Goal: Check status: Check status

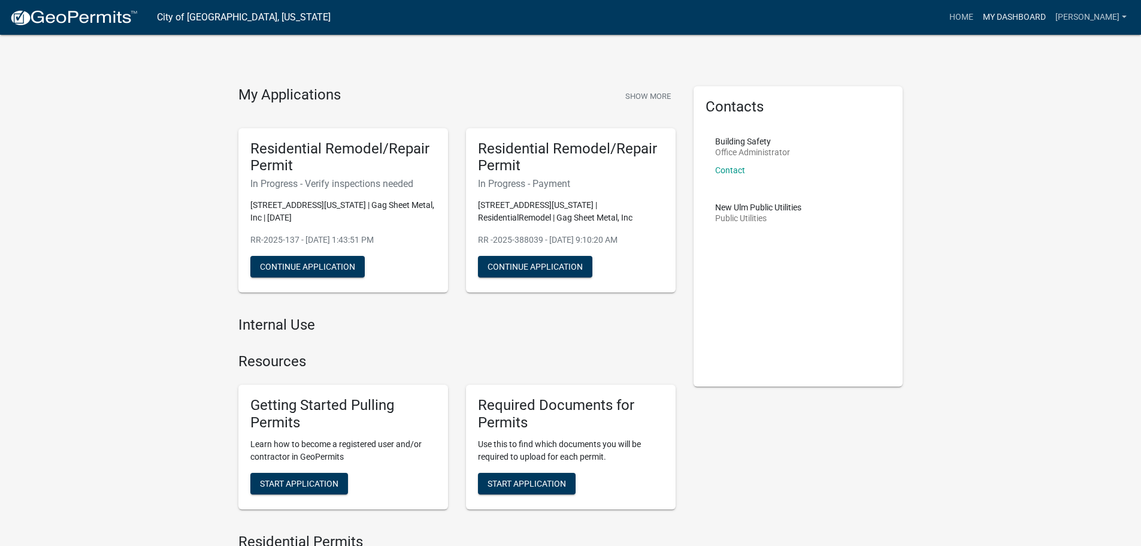
click at [1026, 23] on link "My Dashboard" at bounding box center [1014, 17] width 72 height 23
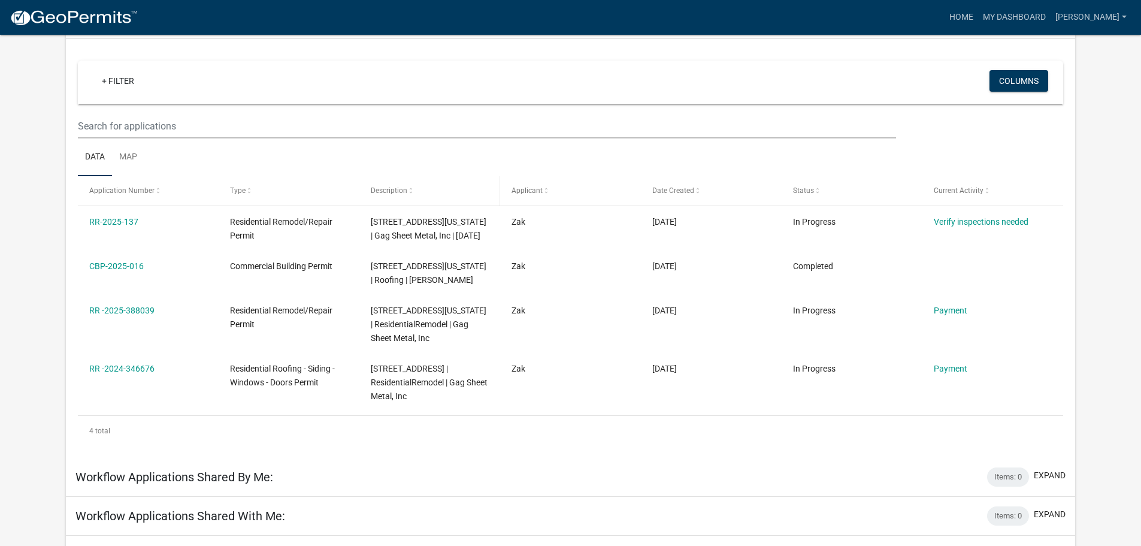
scroll to position [120, 0]
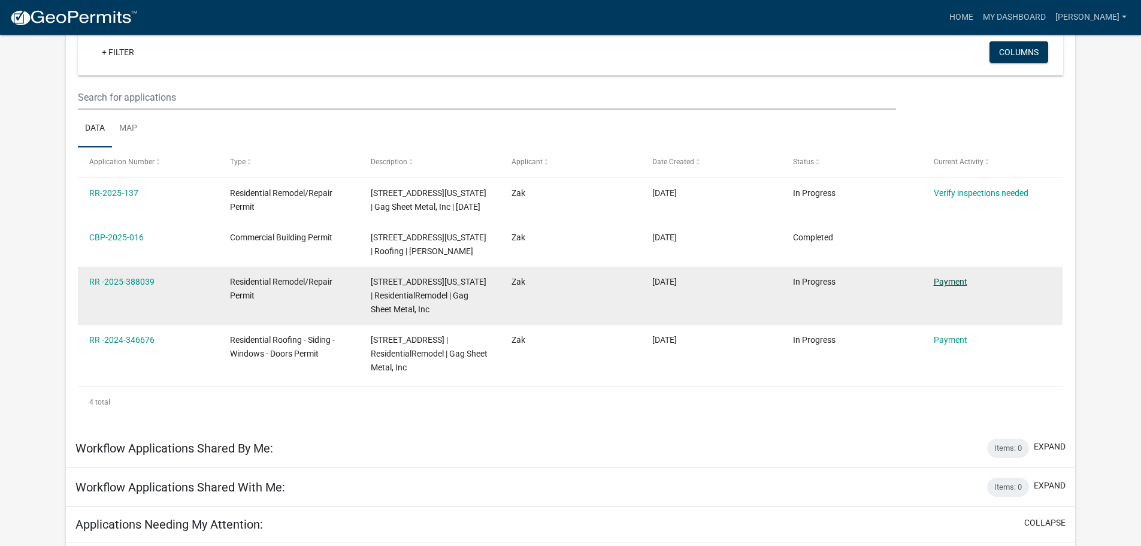
click at [945, 283] on link "Payment" at bounding box center [951, 282] width 34 height 10
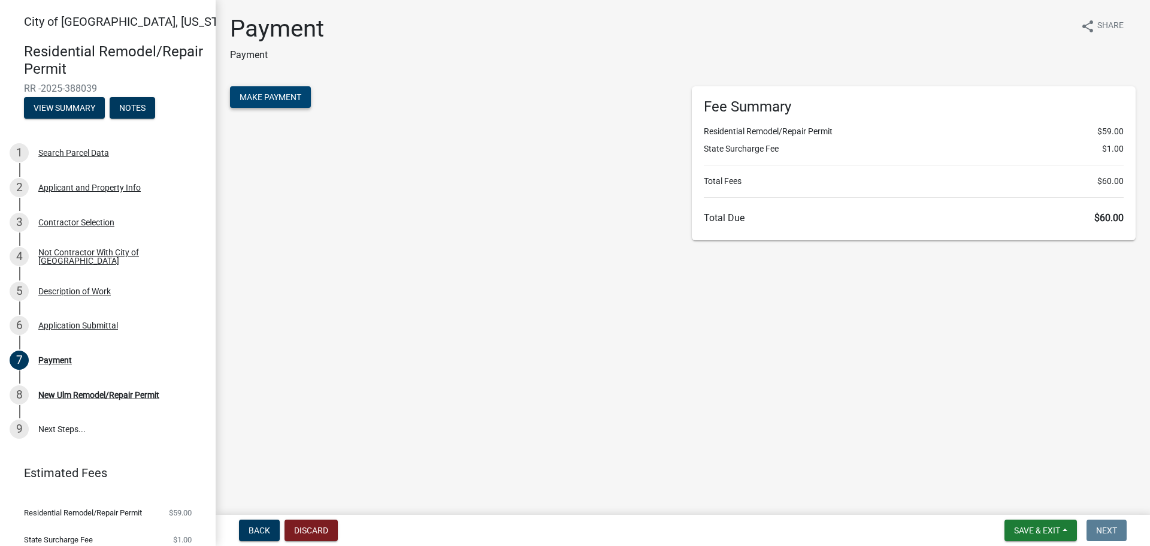
click at [259, 101] on span "Make Payment" at bounding box center [271, 97] width 62 height 10
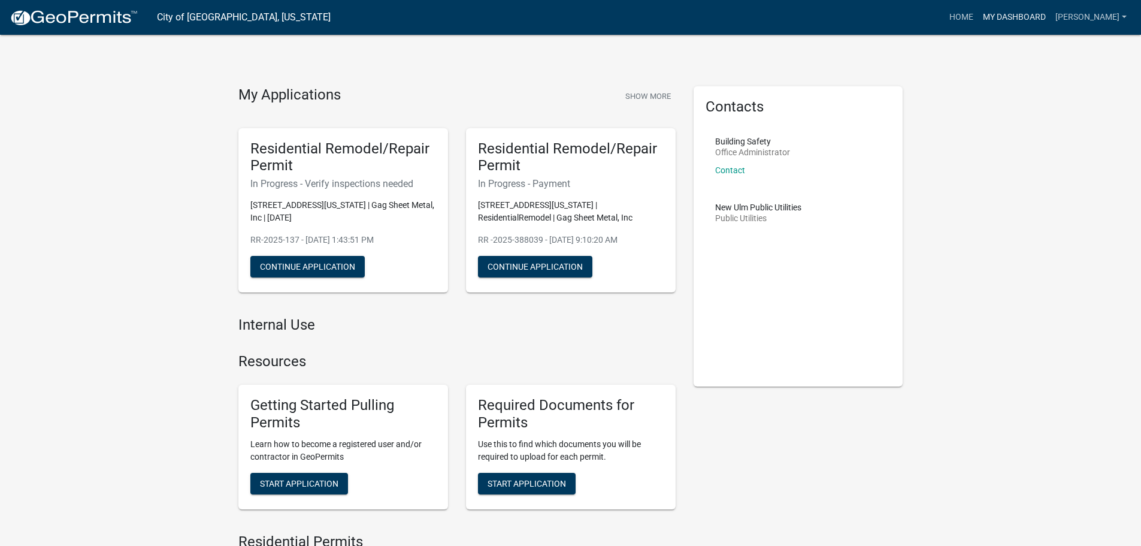
click at [1020, 14] on link "My Dashboard" at bounding box center [1014, 17] width 72 height 23
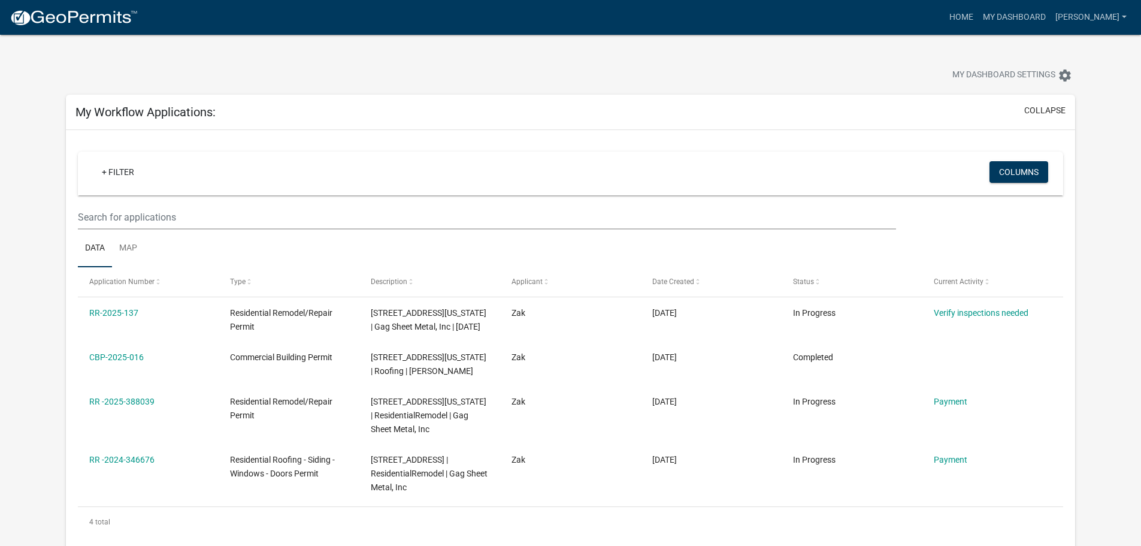
click at [198, 83] on div at bounding box center [356, 76] width 599 height 26
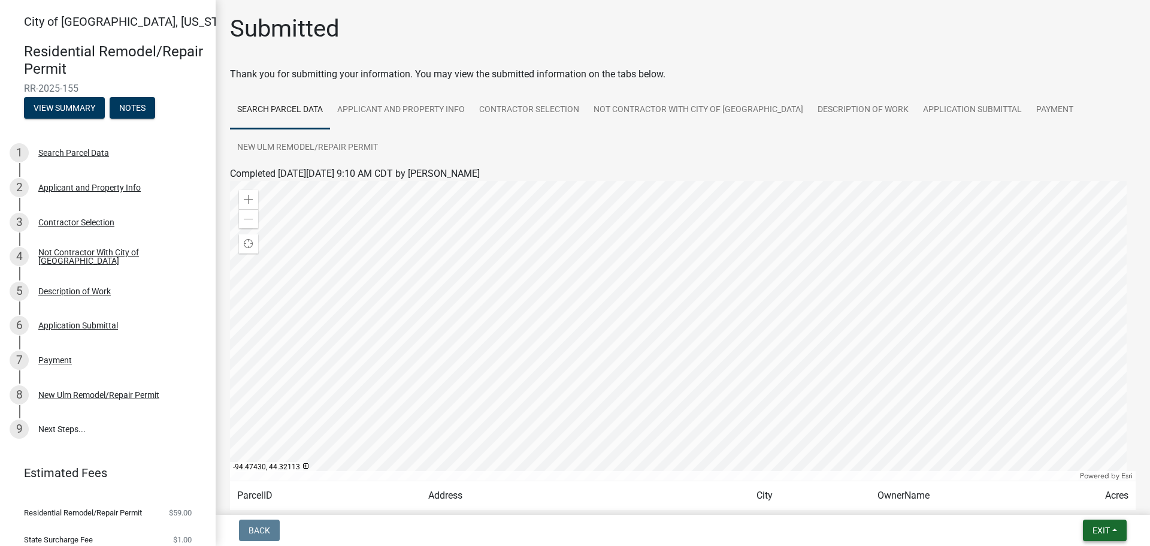
click at [1115, 532] on button "Exit" at bounding box center [1105, 530] width 44 height 22
click at [1076, 495] on button "Save & Exit" at bounding box center [1079, 499] width 96 height 29
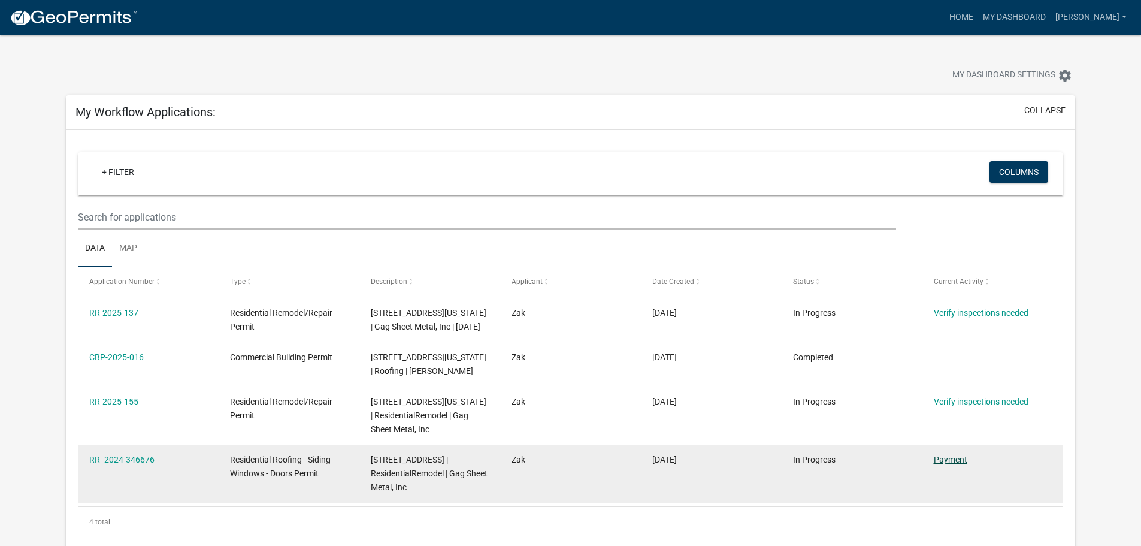
click at [951, 461] on link "Payment" at bounding box center [951, 460] width 34 height 10
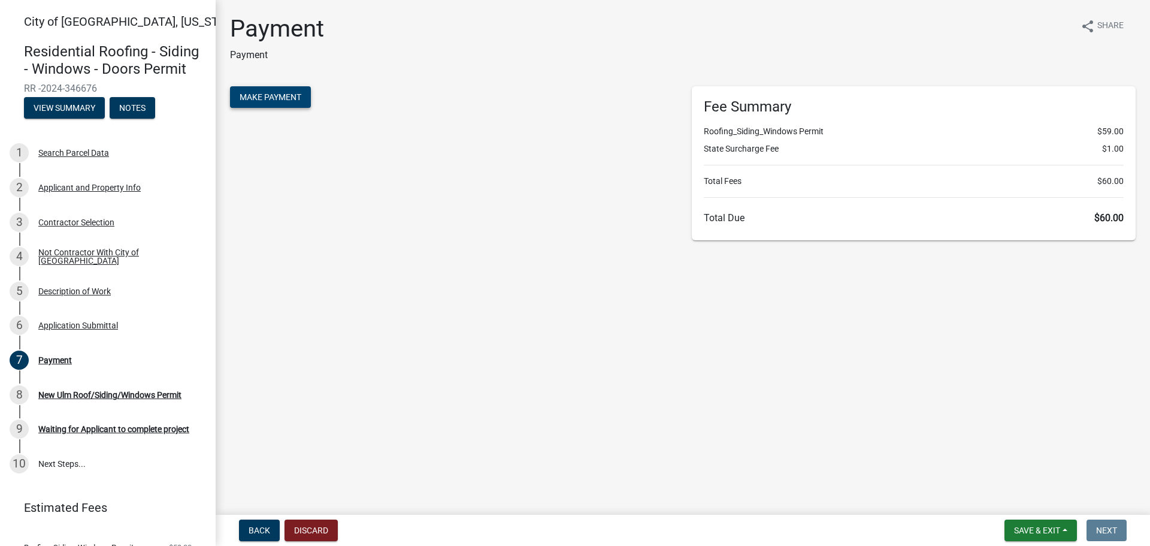
click at [291, 96] on span "Make Payment" at bounding box center [271, 97] width 62 height 10
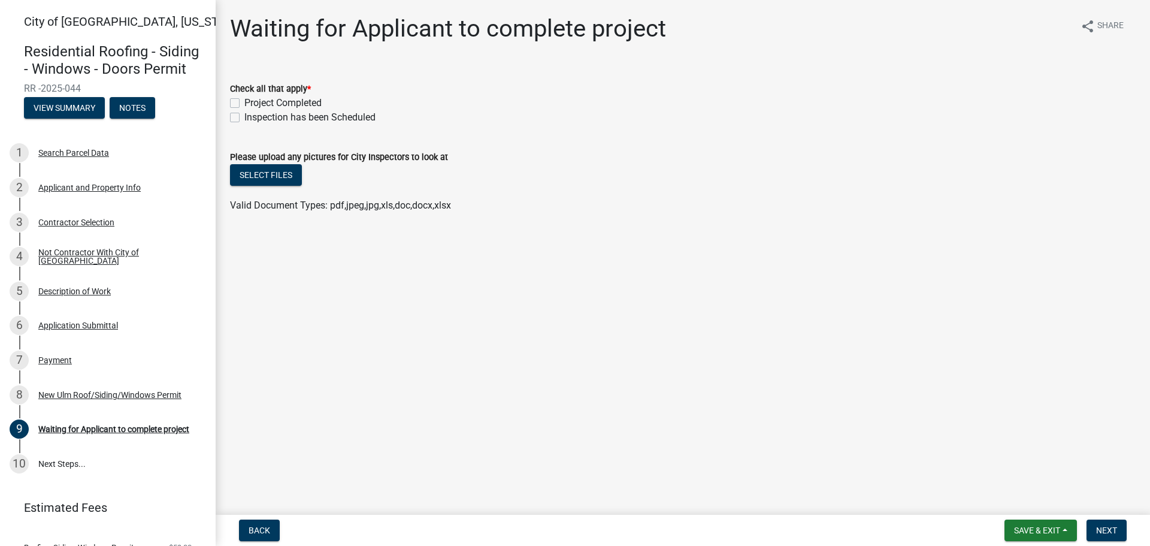
click at [244, 101] on label "Project Completed" at bounding box center [282, 103] width 77 height 14
click at [244, 101] on input "Project Completed" at bounding box center [248, 100] width 8 height 8
checkbox input "true"
checkbox input "false"
click at [1054, 531] on span "Save & Exit" at bounding box center [1037, 530] width 46 height 10
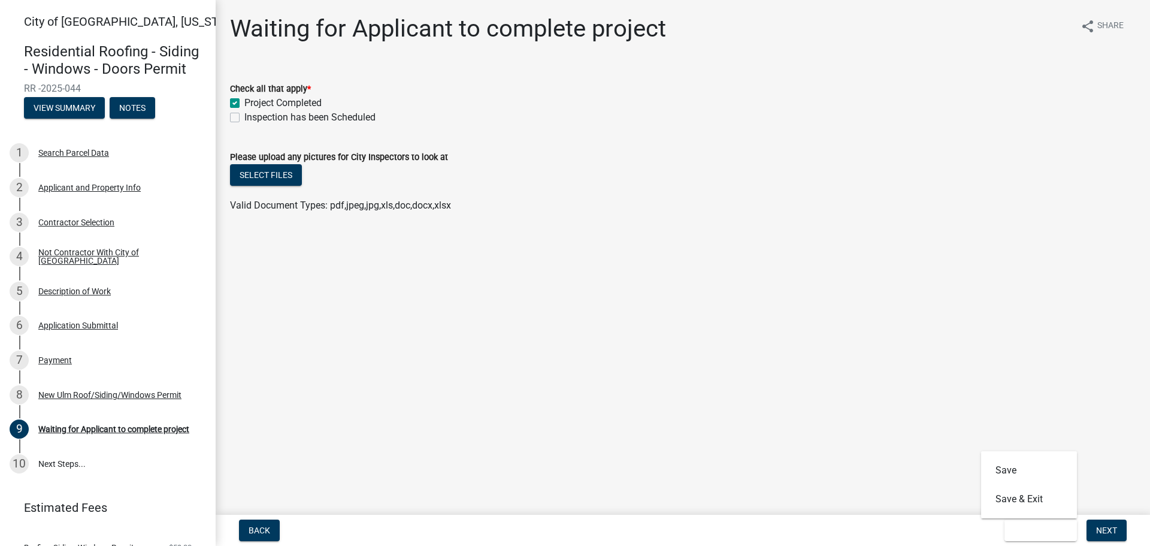
click at [518, 334] on main "Waiting for Applicant to complete project share Share Check all that apply * Pr…" at bounding box center [683, 255] width 934 height 510
click at [1109, 537] on button "Next" at bounding box center [1107, 530] width 40 height 22
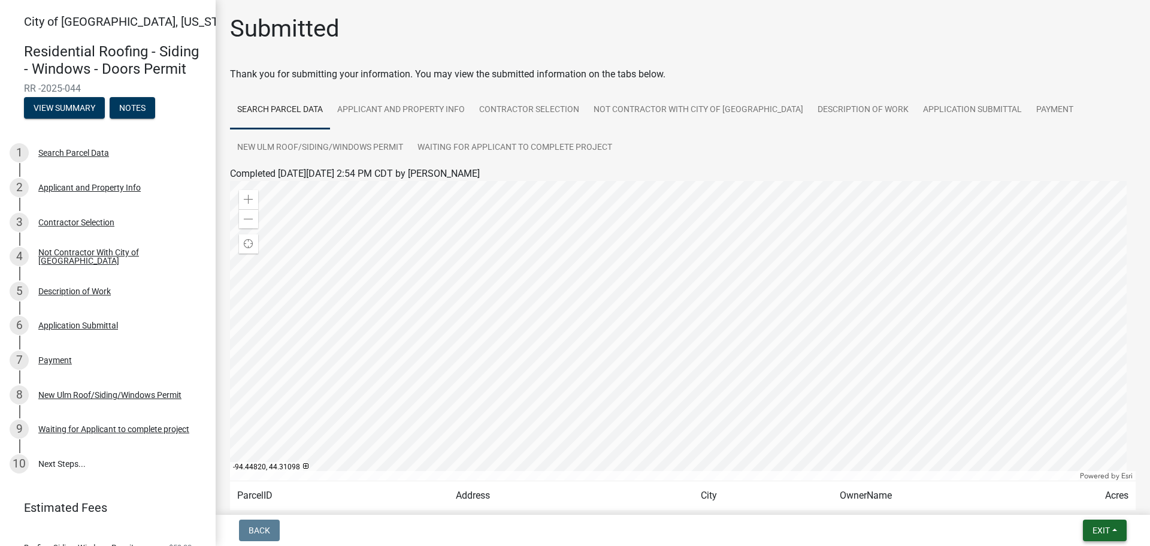
click at [1113, 534] on button "Exit" at bounding box center [1105, 530] width 44 height 22
click at [1079, 497] on button "Save & Exit" at bounding box center [1079, 499] width 96 height 29
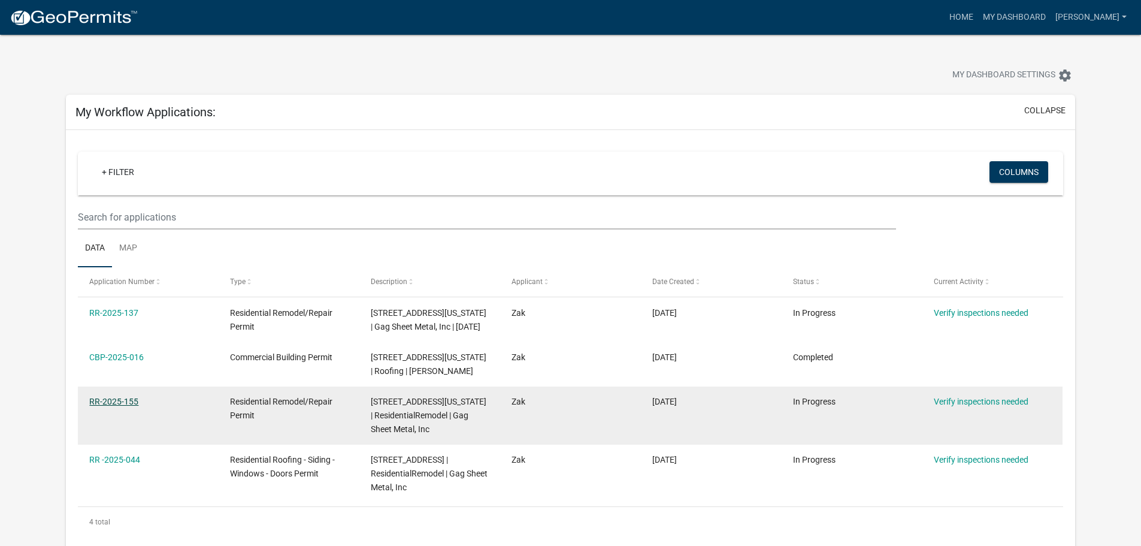
click at [123, 399] on link "RR-2025-155" at bounding box center [113, 402] width 49 height 10
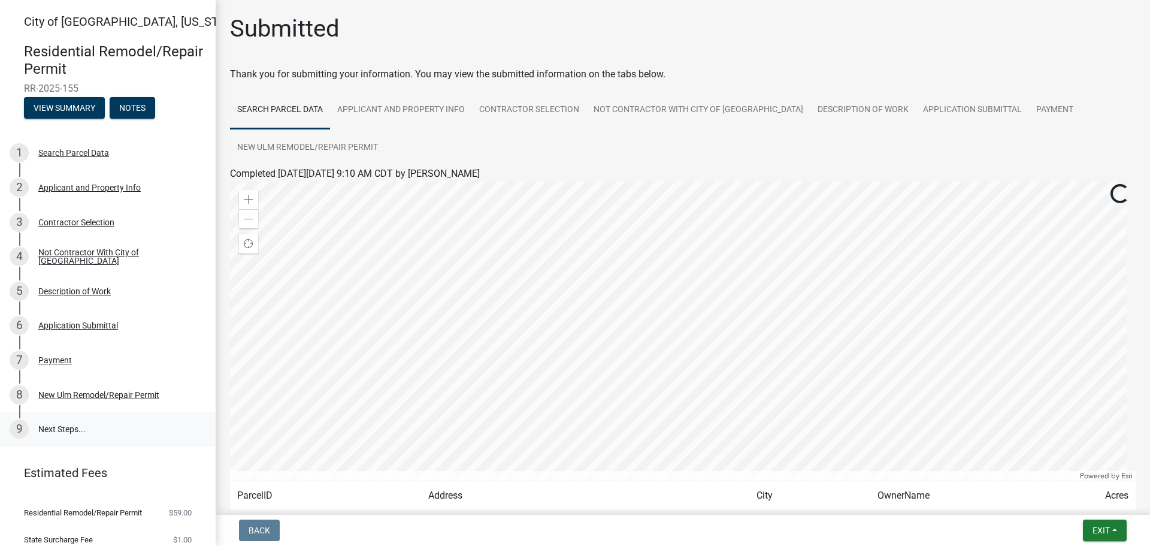
click at [65, 425] on link "9 Next Steps..." at bounding box center [108, 429] width 216 height 35
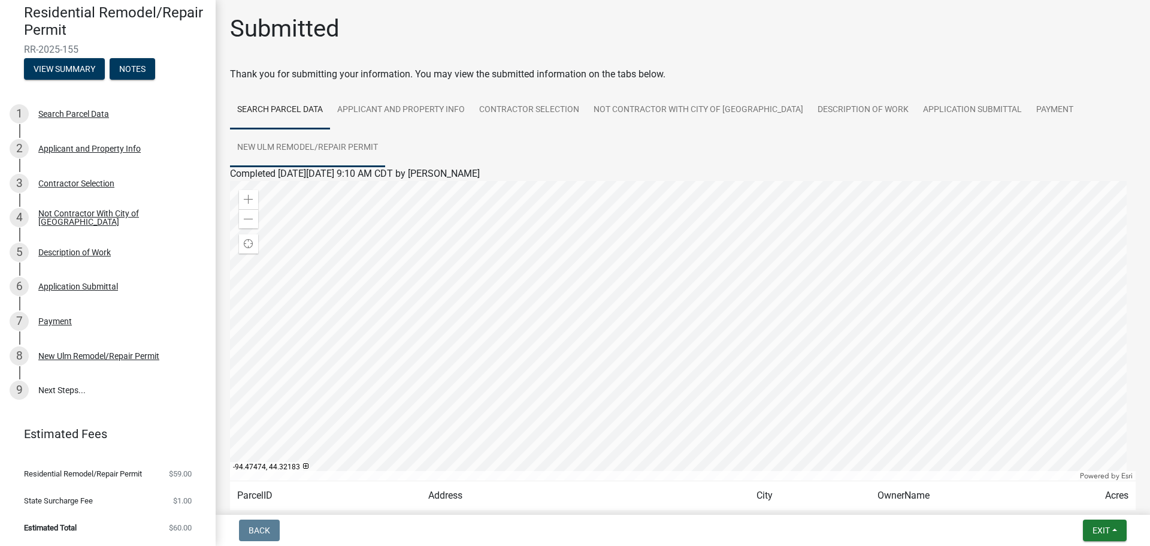
click at [322, 152] on link "New Ulm Remodel/Repair Permit" at bounding box center [307, 148] width 155 height 38
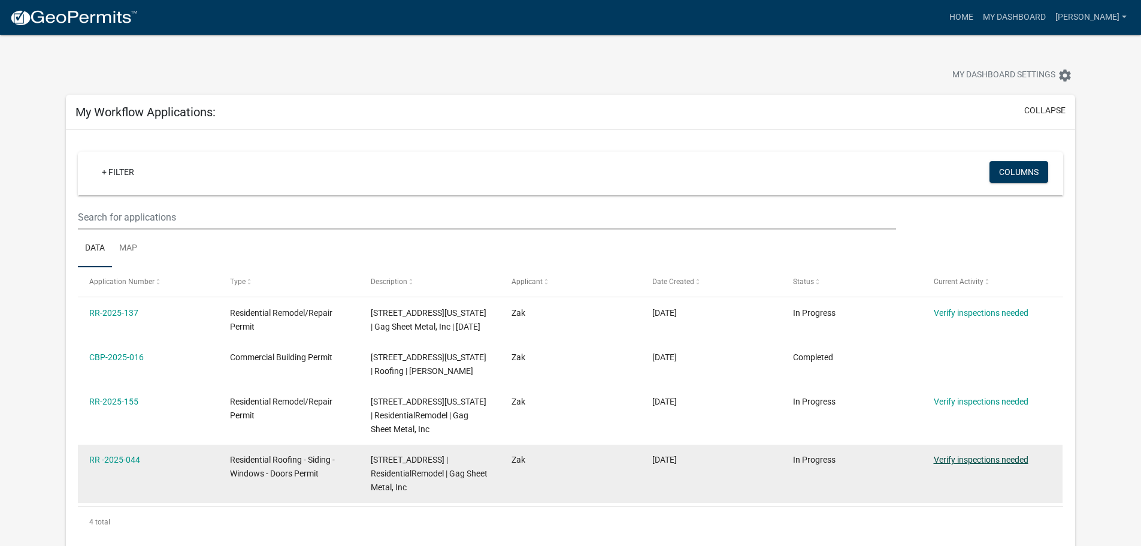
click at [951, 461] on link "Verify inspections needed" at bounding box center [981, 460] width 95 height 10
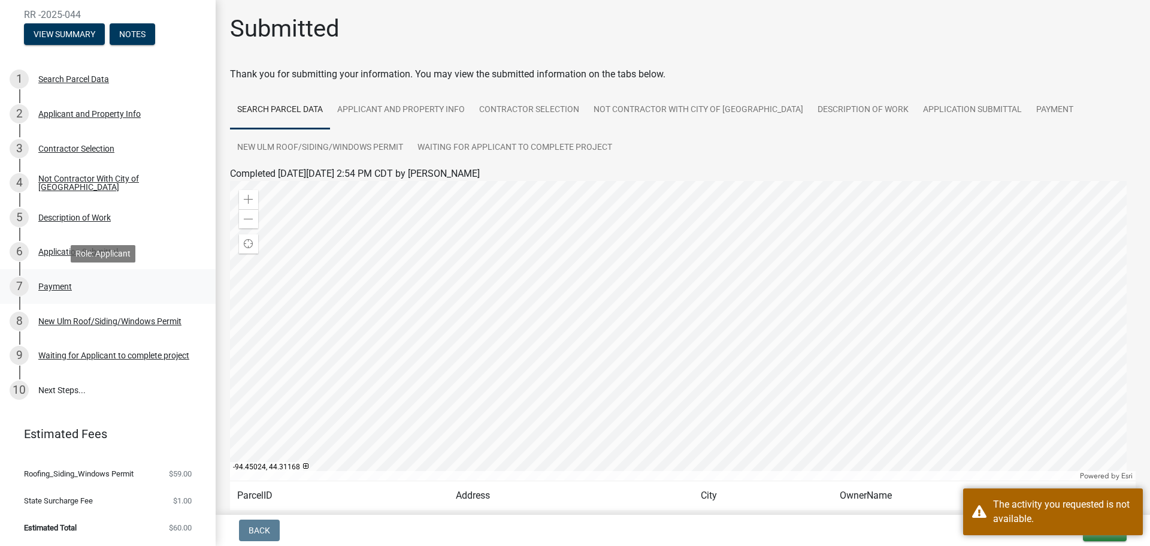
scroll to position [90, 0]
click at [91, 353] on div "Waiting for Applicant to complete project" at bounding box center [113, 355] width 151 height 8
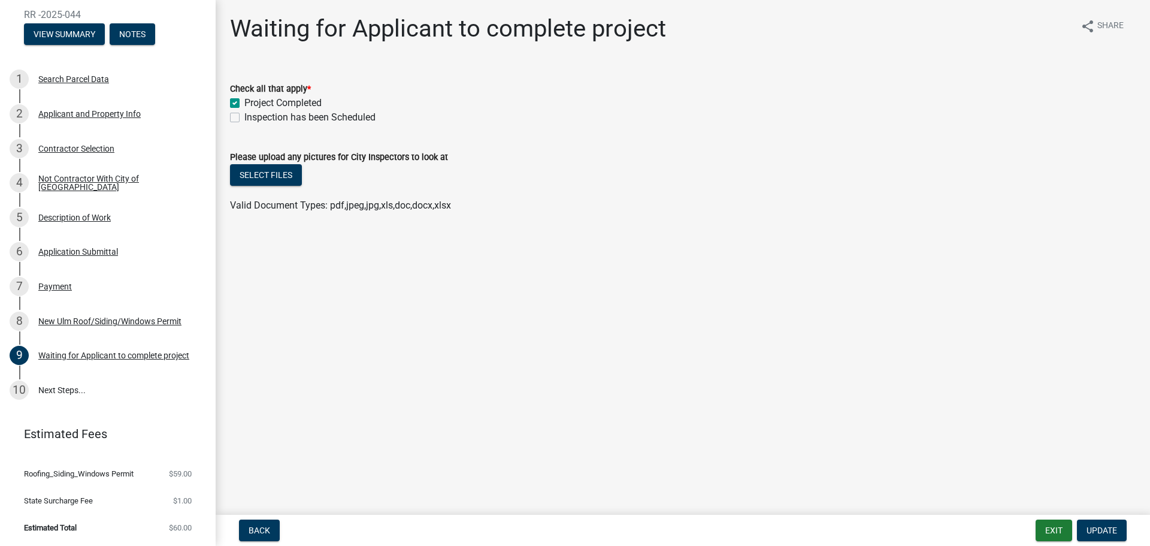
click at [244, 117] on label "Inspection has been Scheduled" at bounding box center [309, 117] width 131 height 14
click at [244, 117] on input "Inspection has been Scheduled" at bounding box center [248, 114] width 8 height 8
checkbox input "true"
click at [244, 117] on label "Inspection has been Scheduled" at bounding box center [309, 117] width 131 height 14
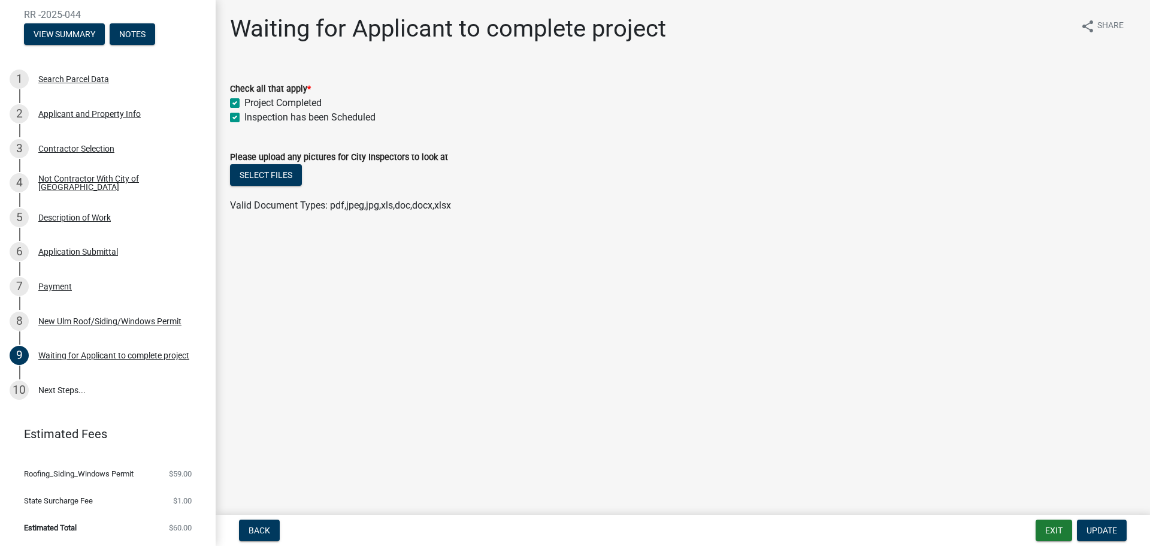
click at [244, 117] on input "Inspection has been Scheduled" at bounding box center [248, 114] width 8 height 8
checkbox input "false"
checkbox input "true"
click at [306, 216] on wm-data-entity-input "Please upload any pictures for City Inspectors to look at Select files Valid Do…" at bounding box center [683, 179] width 906 height 88
click at [359, 116] on label "Inspection has been Scheduled" at bounding box center [309, 117] width 131 height 14
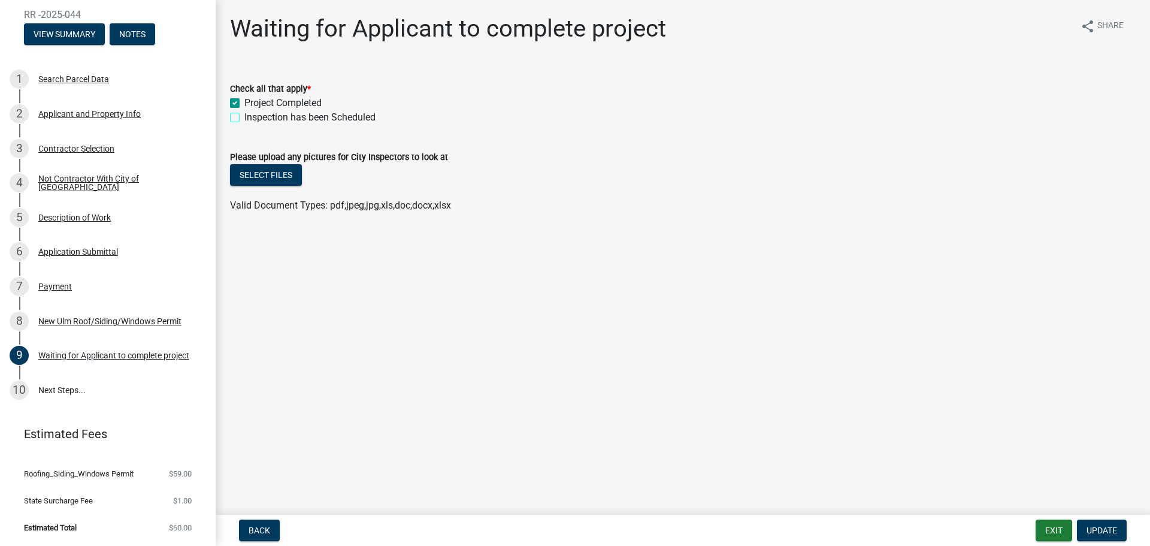
click at [252, 116] on input "Inspection has been Scheduled" at bounding box center [248, 114] width 8 height 8
checkbox input "true"
click at [282, 114] on label "Inspection has been Scheduled" at bounding box center [309, 117] width 131 height 14
click at [252, 114] on input "Inspection has been Scheduled" at bounding box center [248, 114] width 8 height 8
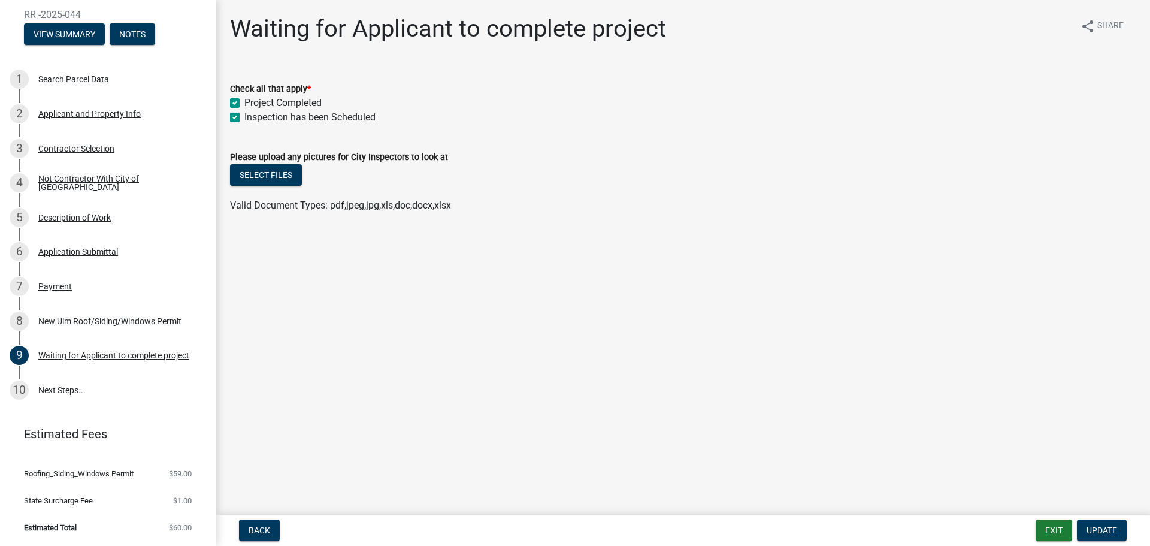
checkbox input "false"
checkbox input "true"
checkbox input "false"
click at [1099, 529] on span "Update" at bounding box center [1102, 530] width 31 height 10
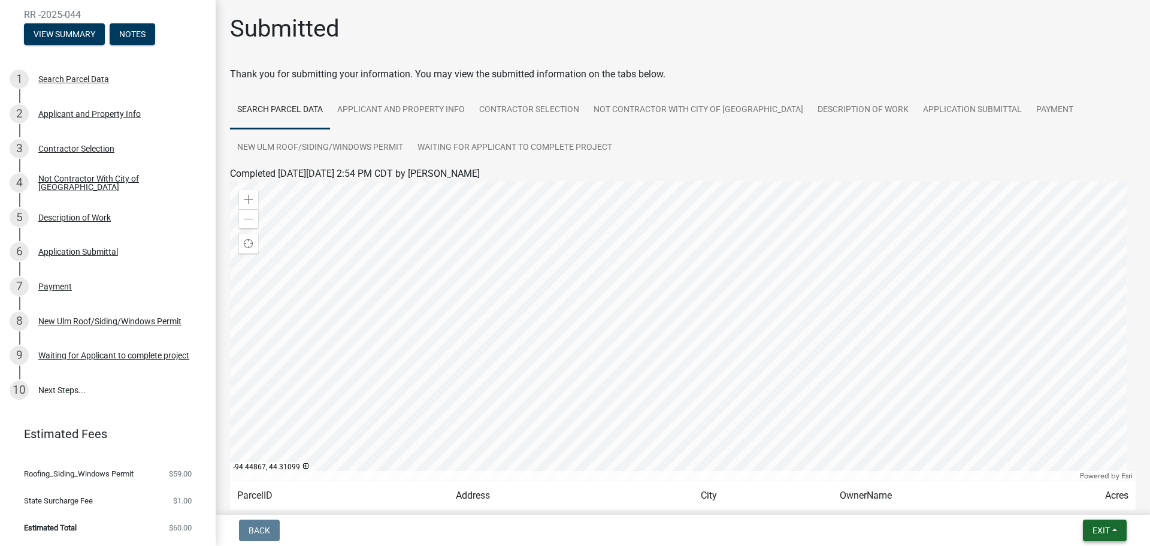
click at [1114, 531] on button "Exit" at bounding box center [1105, 530] width 44 height 22
click at [1073, 502] on button "Save & Exit" at bounding box center [1079, 499] width 96 height 29
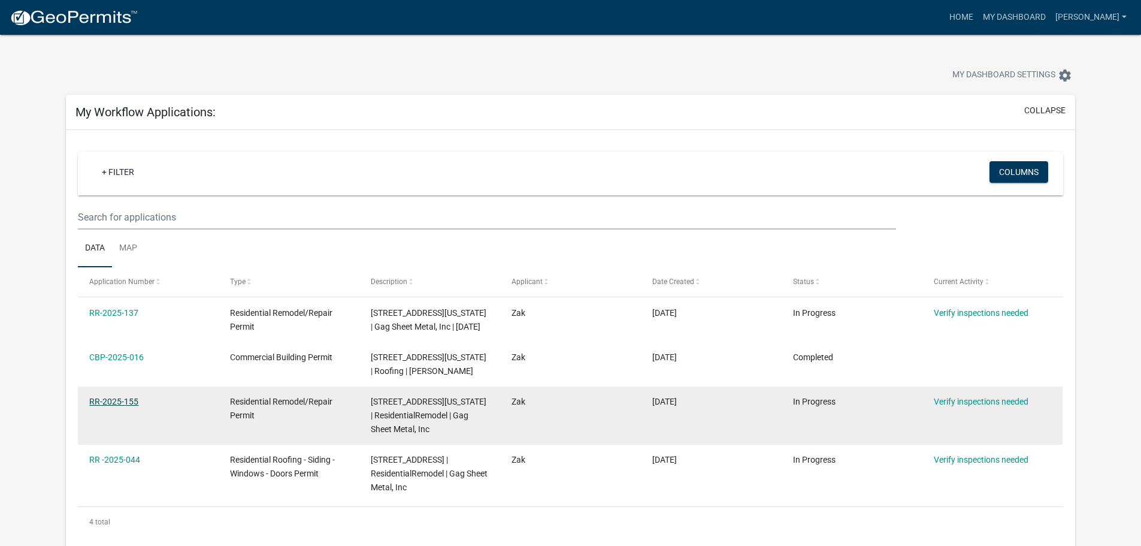
click at [114, 402] on link "RR-2025-155" at bounding box center [113, 402] width 49 height 10
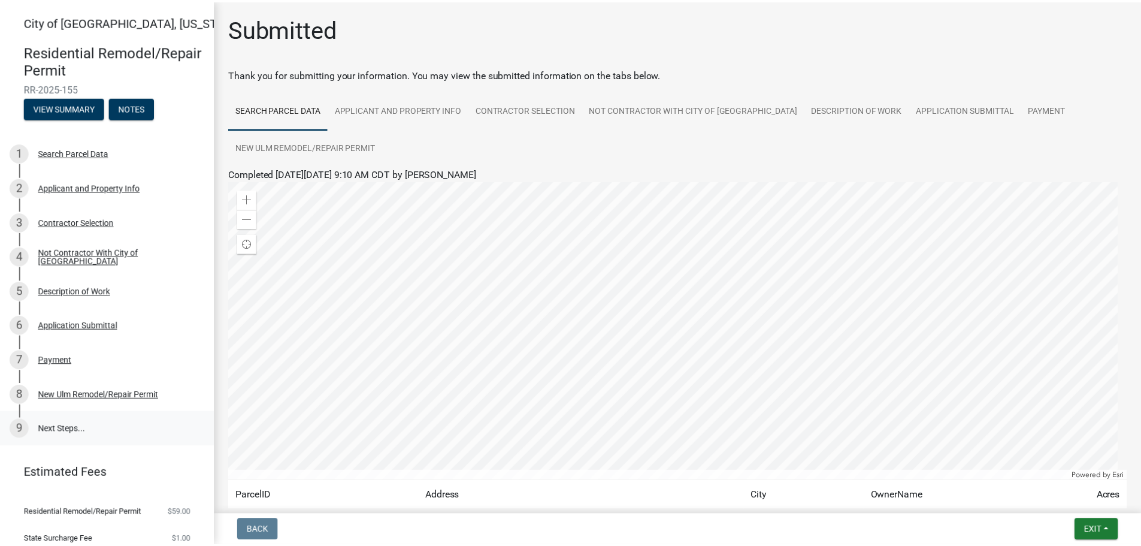
scroll to position [47, 0]
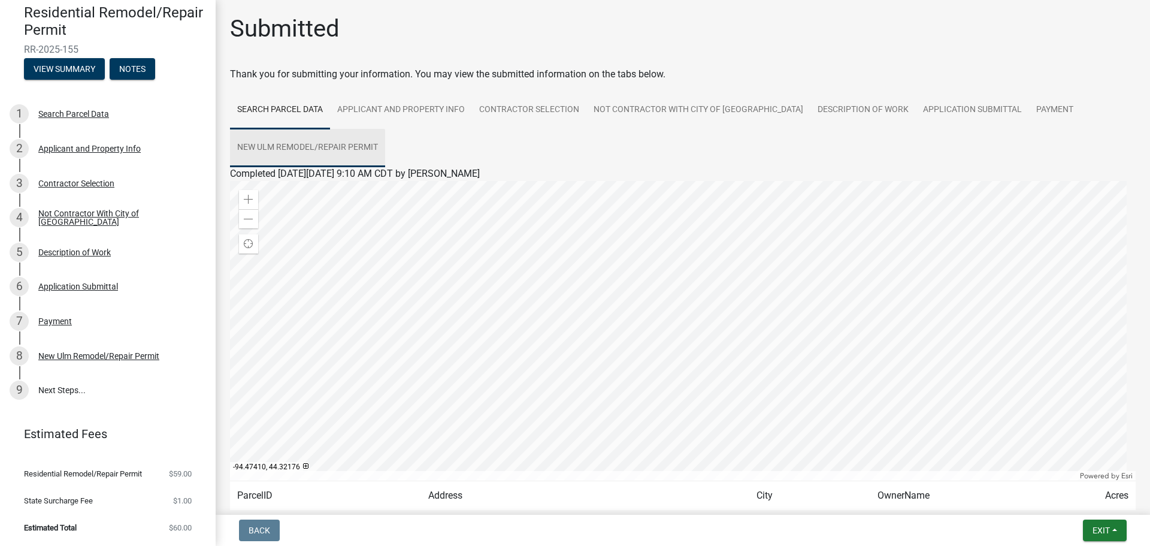
click at [357, 148] on link "New Ulm Remodel/Repair Permit" at bounding box center [307, 148] width 155 height 38
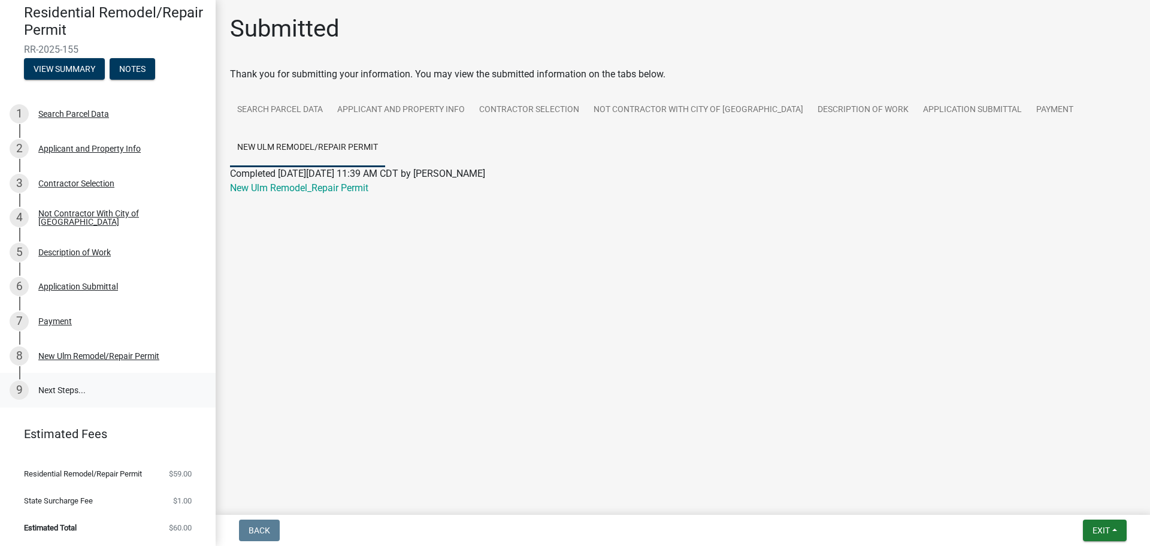
click at [61, 385] on link "9 Next Steps..." at bounding box center [108, 390] width 216 height 35
click at [58, 377] on link "9 Next Steps..." at bounding box center [108, 390] width 216 height 35
click at [87, 352] on div "New Ulm Remodel/Repair Permit" at bounding box center [98, 356] width 121 height 8
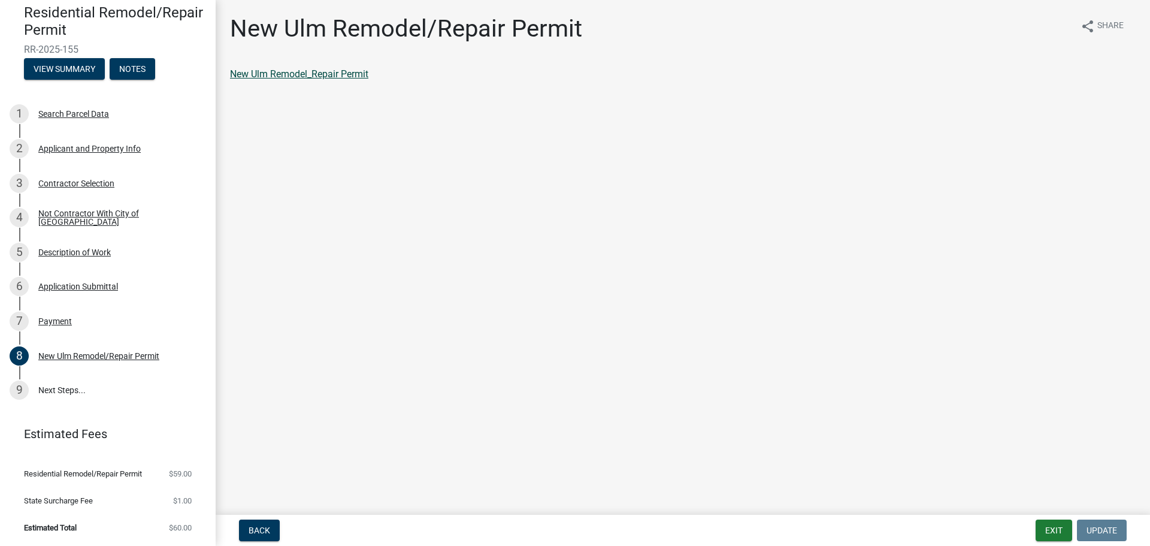
click at [281, 74] on link "New Ulm Remodel_Repair Permit" at bounding box center [299, 73] width 138 height 11
click at [68, 385] on link "9 Next Steps..." at bounding box center [108, 390] width 216 height 35
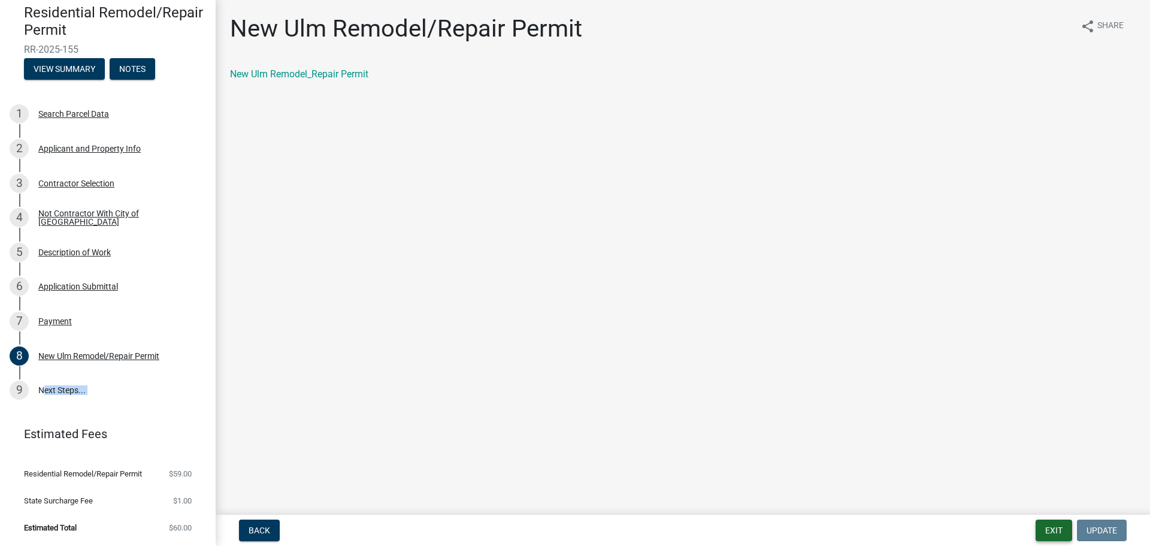
click at [1060, 528] on button "Exit" at bounding box center [1054, 530] width 37 height 22
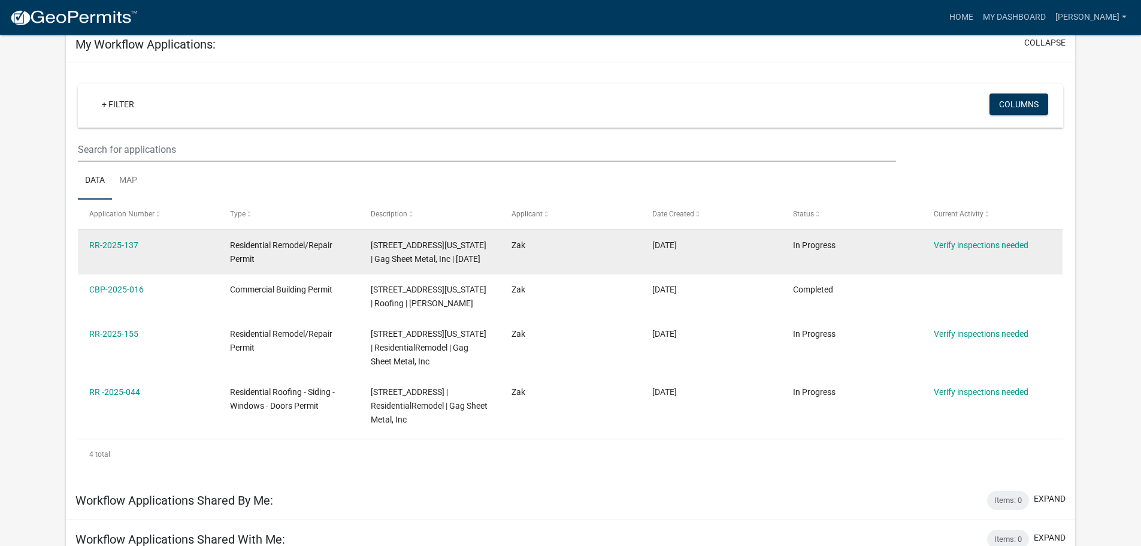
scroll to position [159, 0]
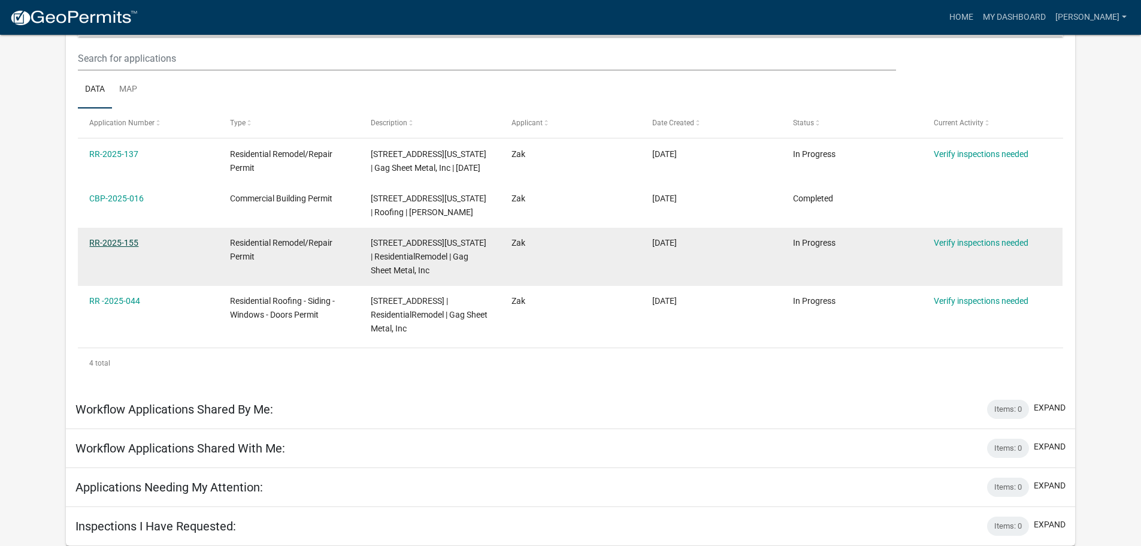
click at [113, 241] on link "RR-2025-155" at bounding box center [113, 243] width 49 height 10
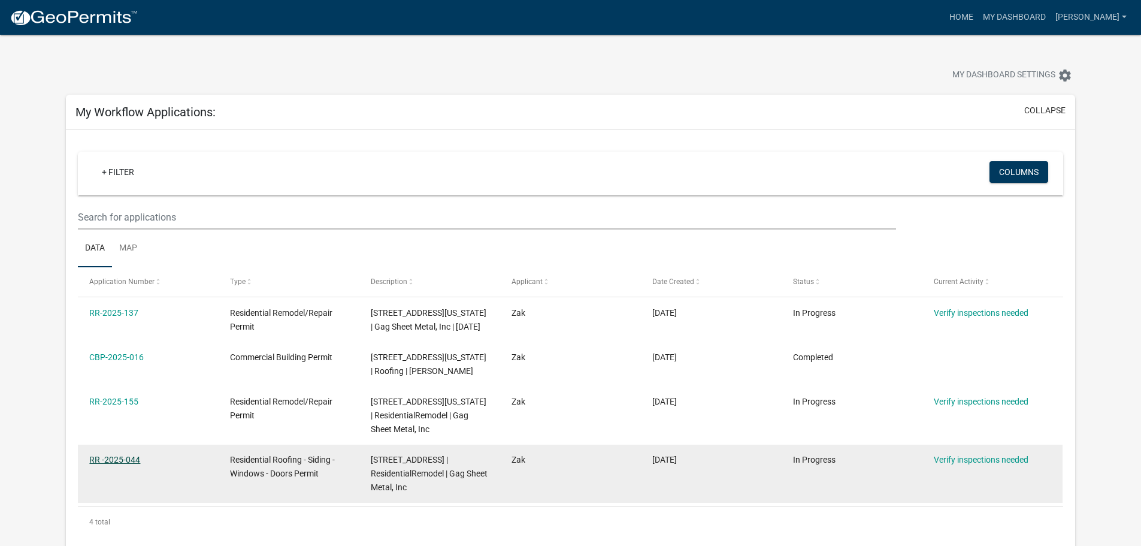
click at [137, 462] on link "RR -2025-044" at bounding box center [114, 460] width 51 height 10
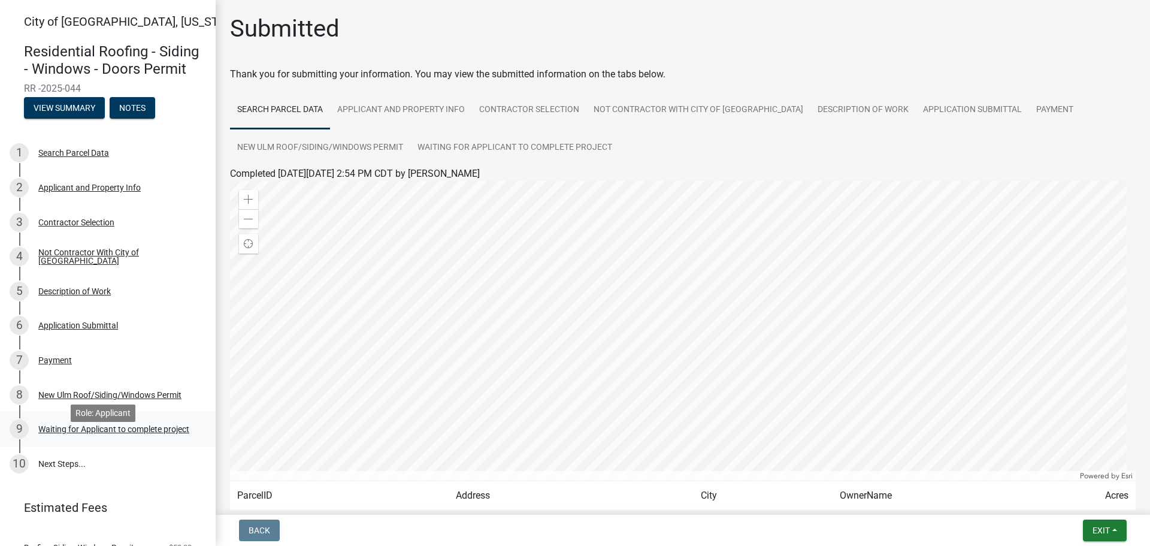
click at [71, 433] on div "Waiting for Applicant to complete project" at bounding box center [113, 429] width 151 height 8
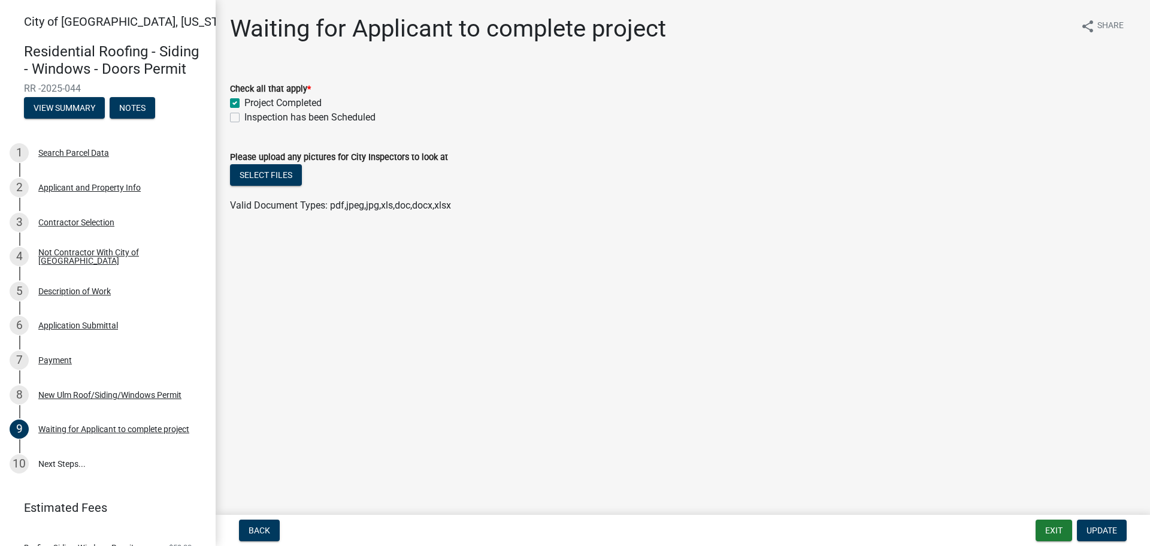
click at [313, 289] on main "Waiting for Applicant to complete project share Share Check all that apply * Pr…" at bounding box center [683, 255] width 934 height 510
click at [1049, 535] on button "Exit" at bounding box center [1054, 530] width 37 height 22
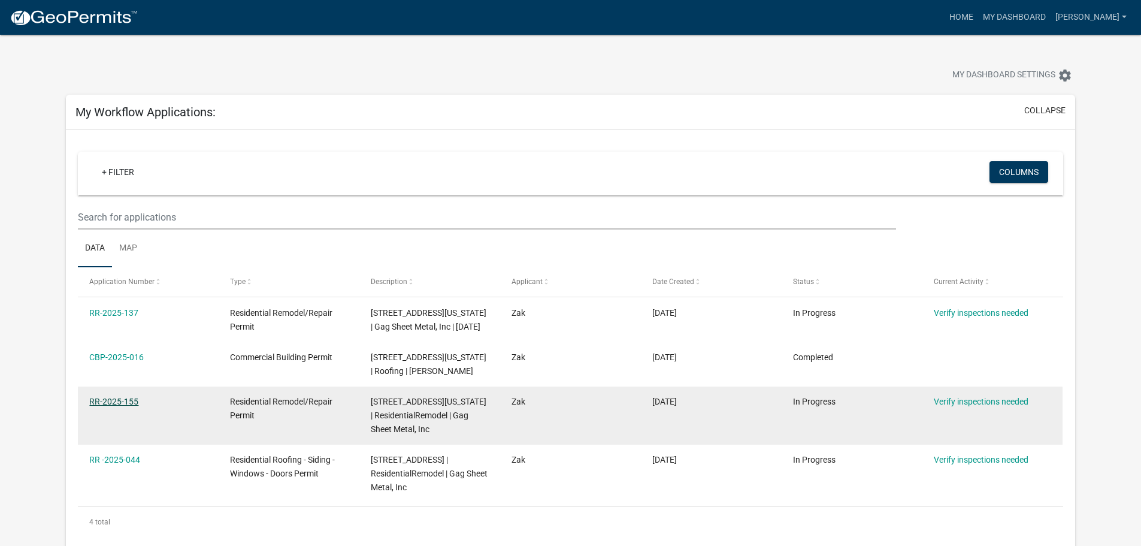
click at [119, 401] on link "RR-2025-155" at bounding box center [113, 402] width 49 height 10
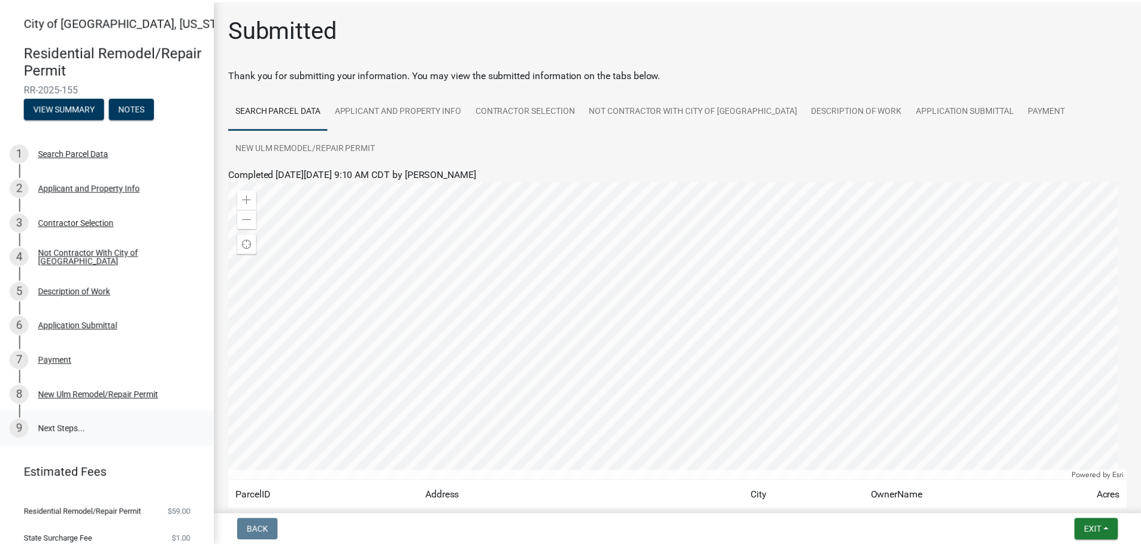
scroll to position [47, 0]
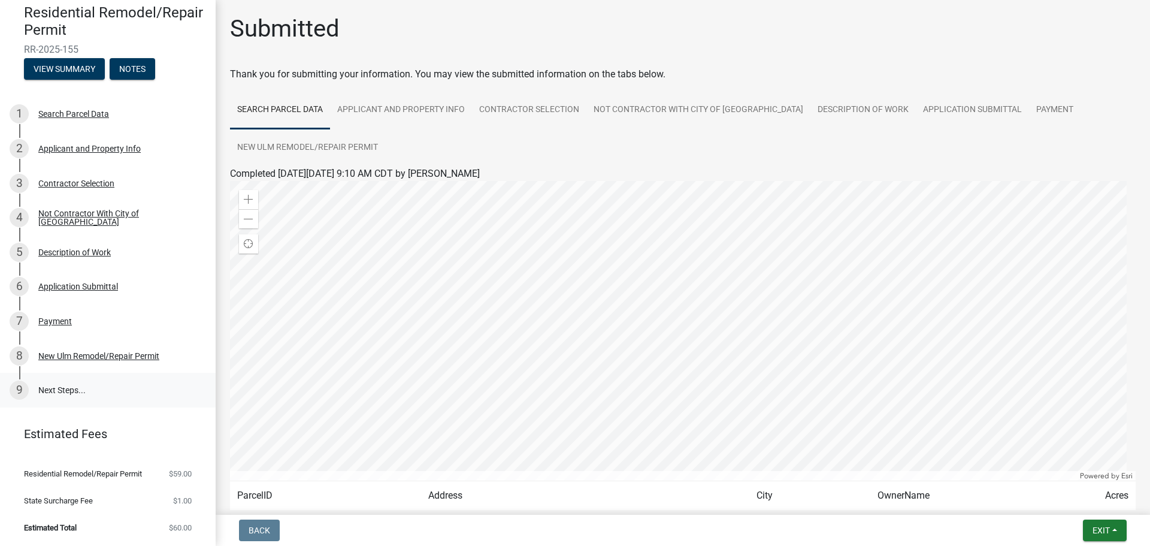
click at [76, 376] on link "9 Next Steps..." at bounding box center [108, 390] width 216 height 35
click at [134, 58] on button "Notes" at bounding box center [133, 69] width 46 height 22
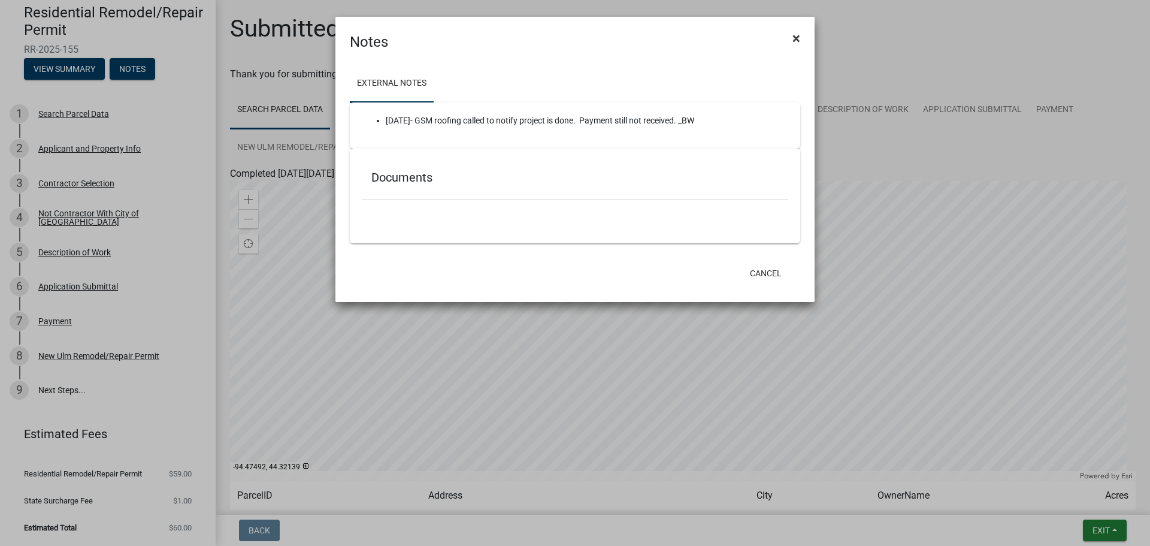
click at [800, 39] on button "×" at bounding box center [796, 39] width 27 height 34
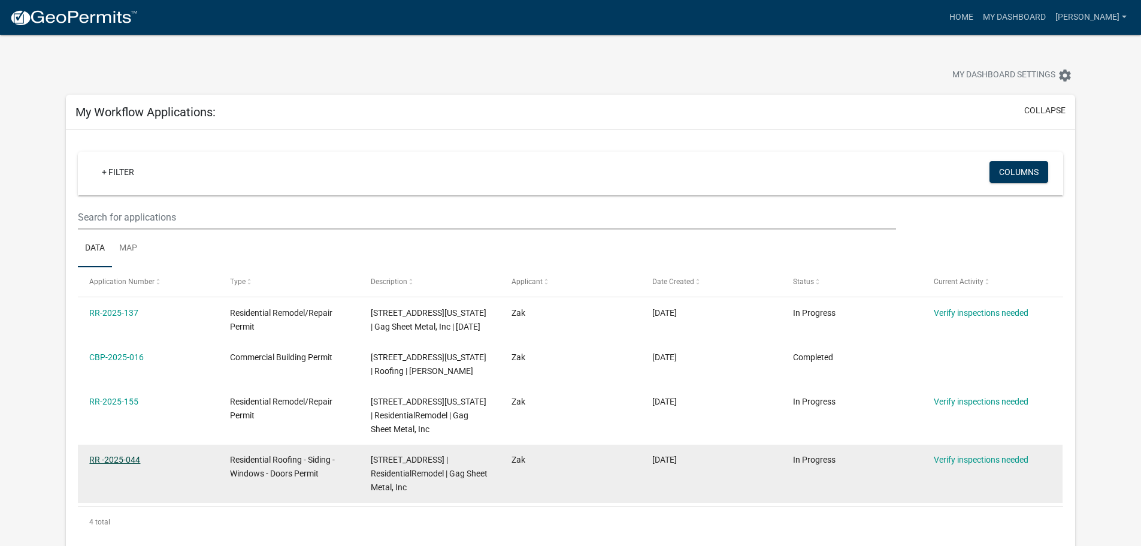
click at [122, 459] on link "RR -2025-044" at bounding box center [114, 460] width 51 height 10
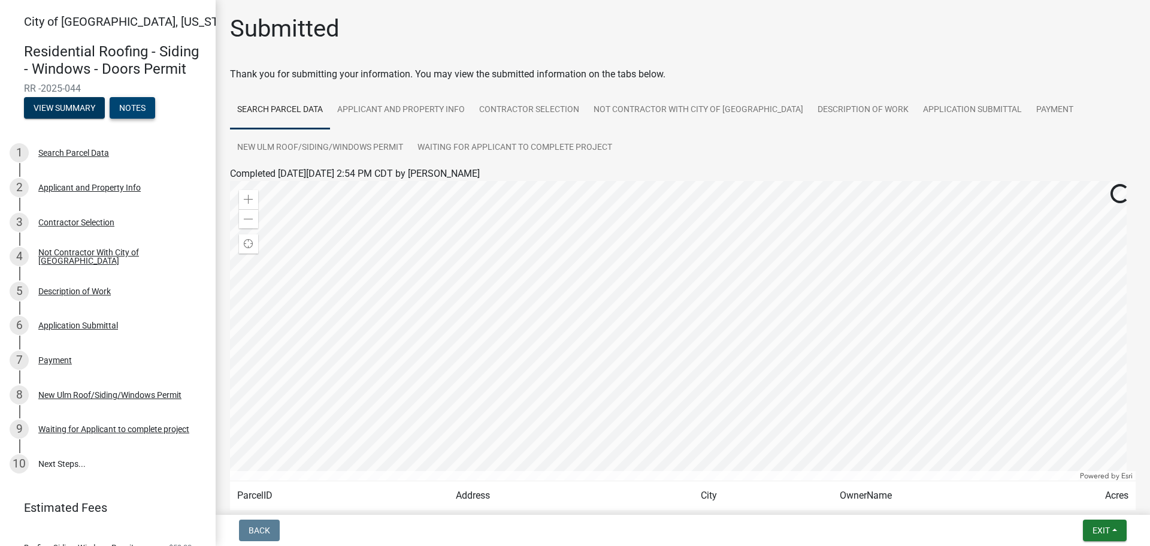
click at [131, 119] on button "Notes" at bounding box center [133, 108] width 46 height 22
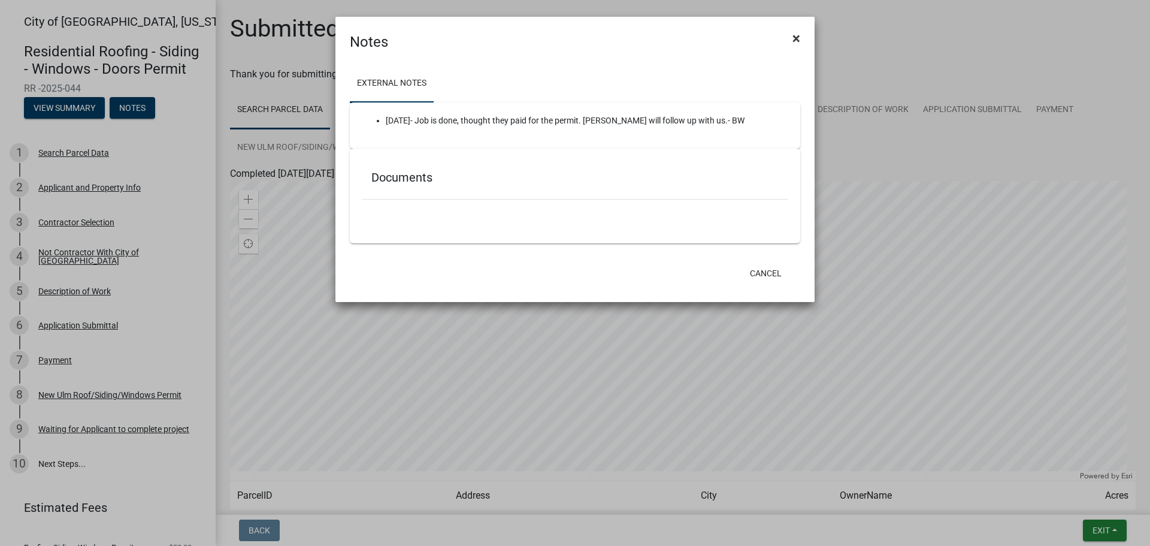
click at [800, 38] on span "×" at bounding box center [797, 38] width 8 height 17
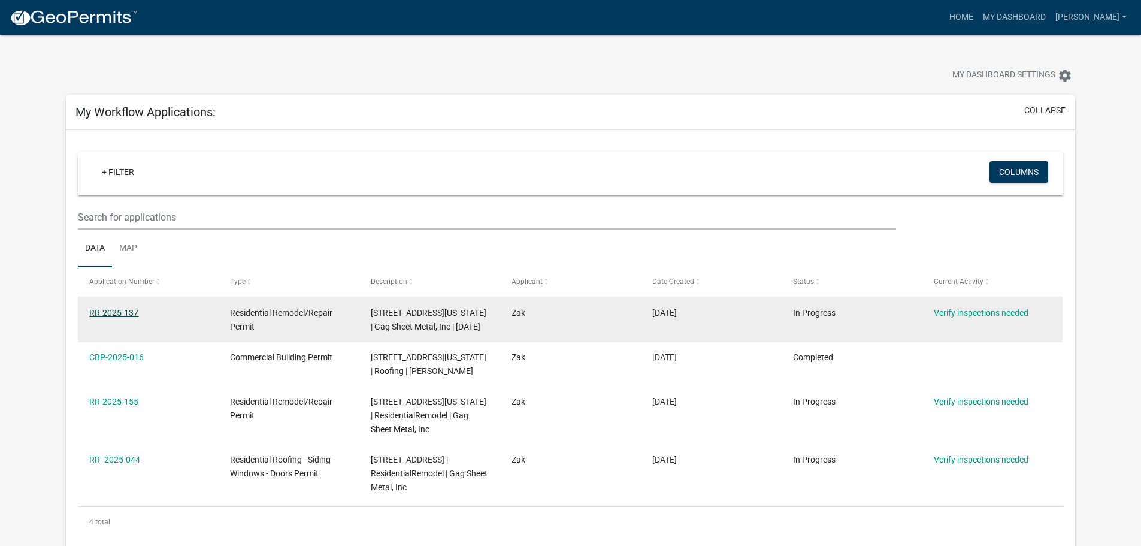
click at [108, 317] on link "RR-2025-137" at bounding box center [113, 313] width 49 height 10
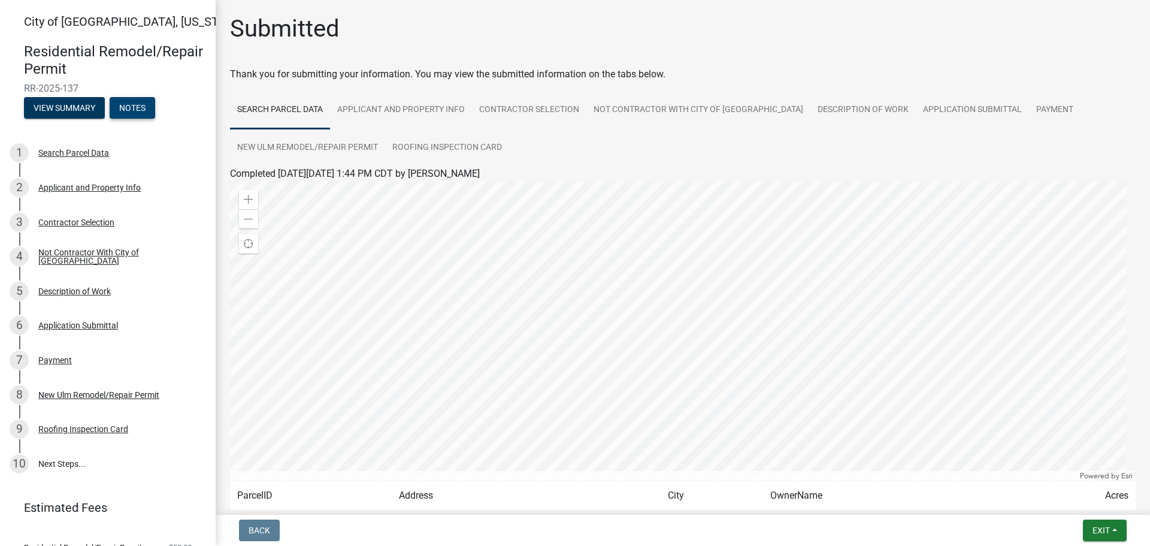
click at [149, 109] on button "Notes" at bounding box center [133, 108] width 46 height 22
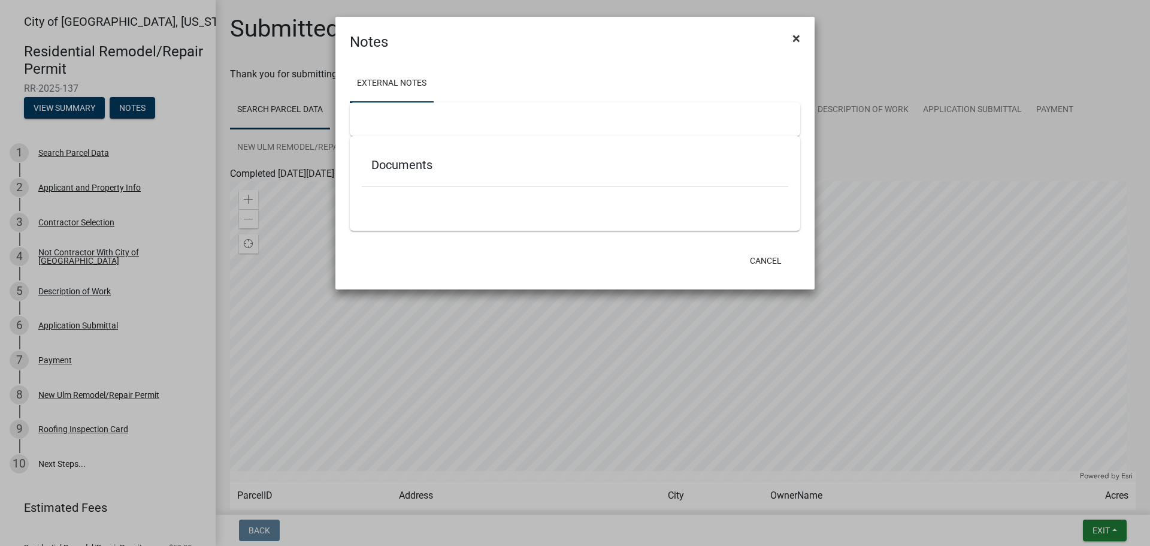
click at [798, 34] on span "×" at bounding box center [797, 38] width 8 height 17
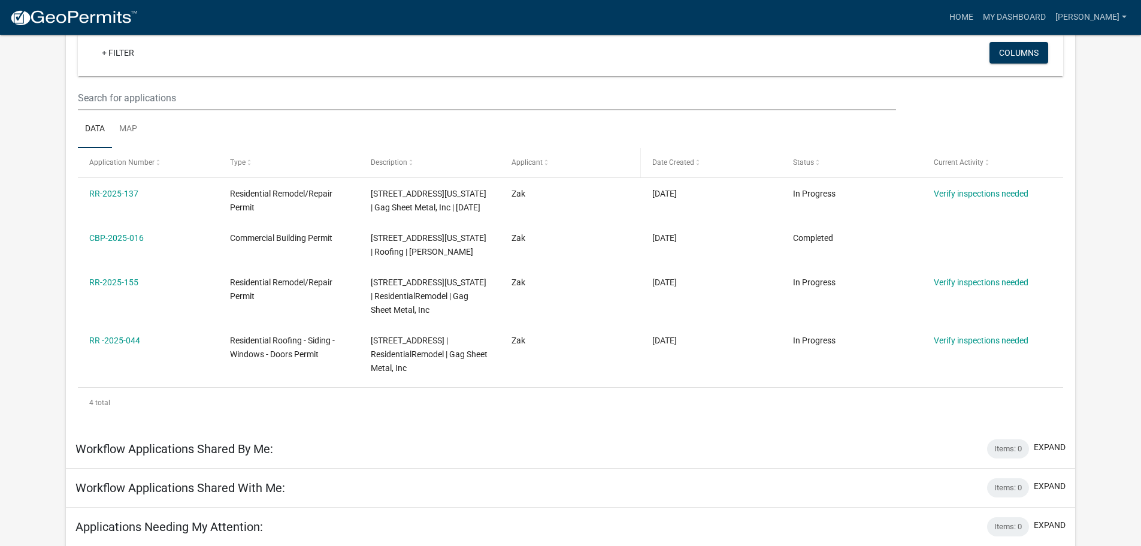
scroll to position [120, 0]
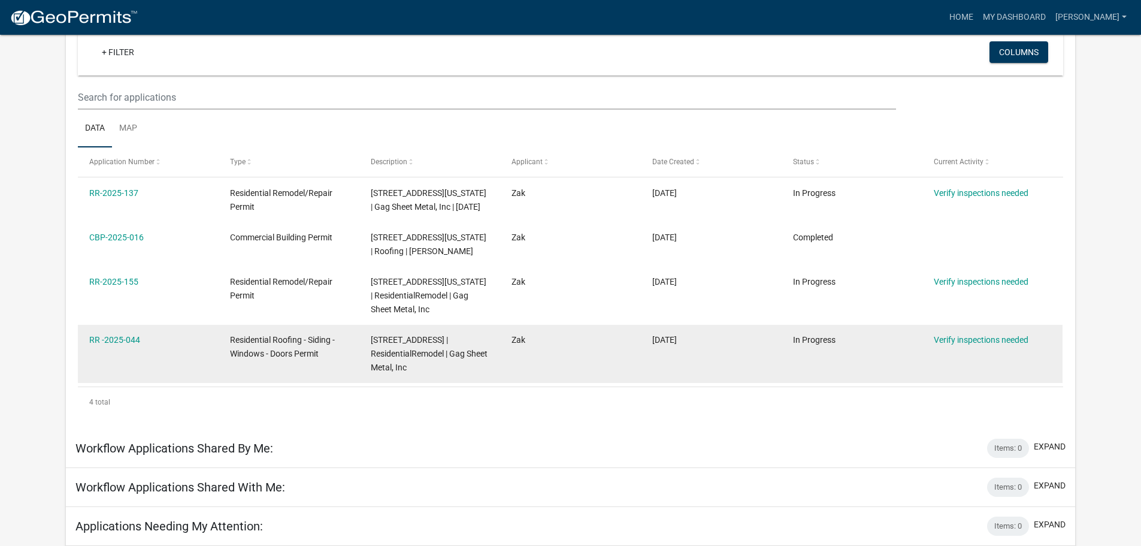
click at [280, 341] on span "Residential Roofing - Siding - Windows - Doors Permit" at bounding box center [282, 346] width 105 height 23
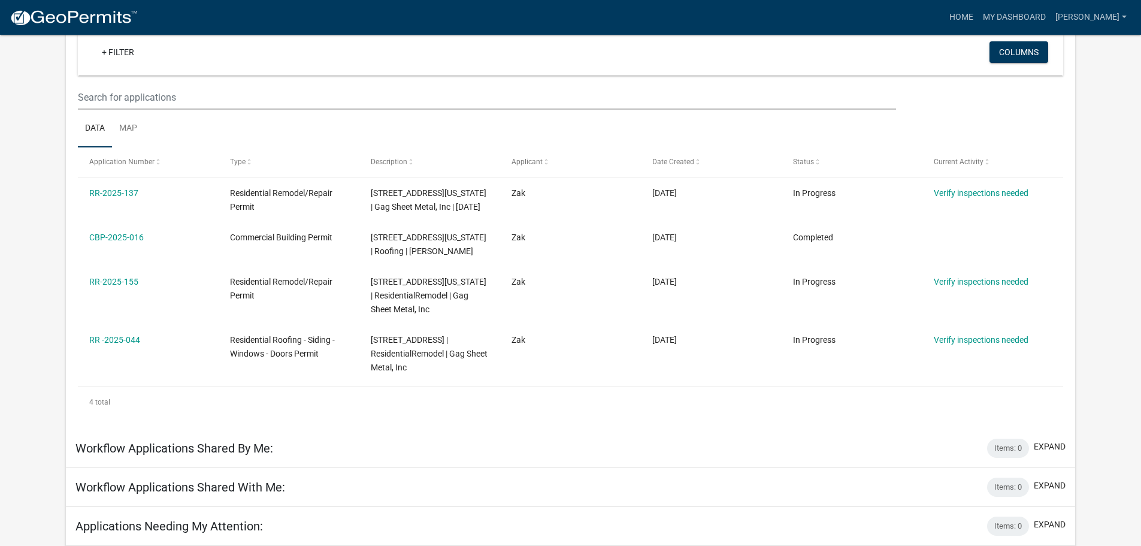
click at [304, 403] on div "4 total" at bounding box center [570, 402] width 985 height 30
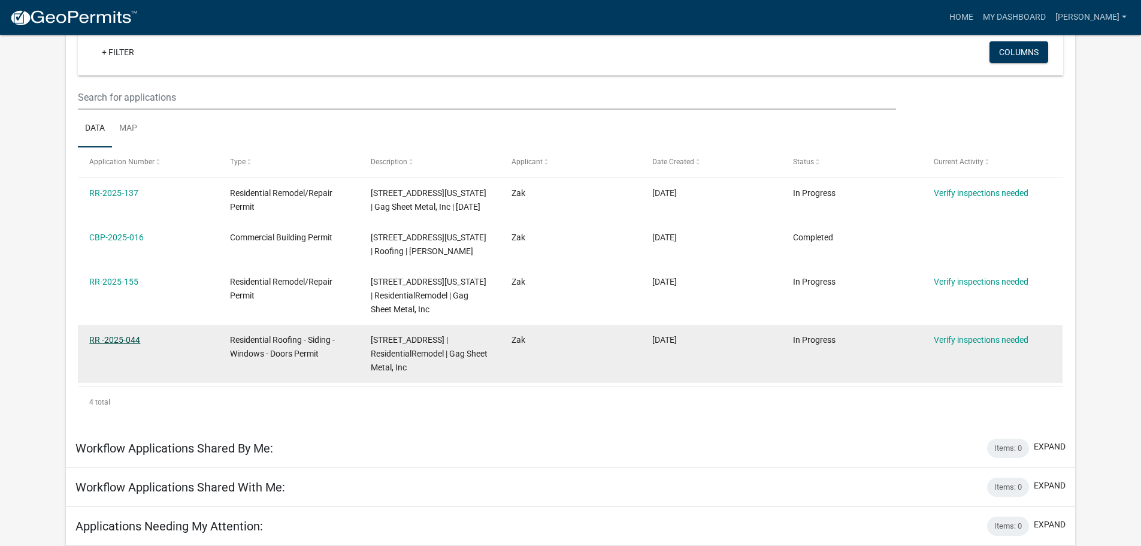
click at [126, 338] on link "RR -2025-044" at bounding box center [114, 340] width 51 height 10
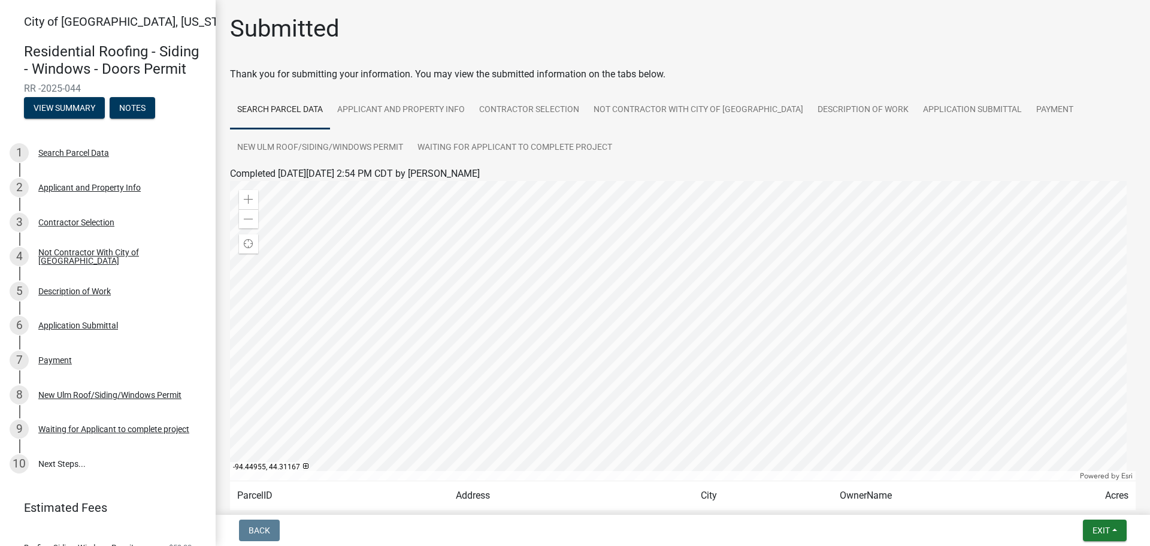
click at [311, 17] on h1 "Submitted" at bounding box center [285, 28] width 110 height 29
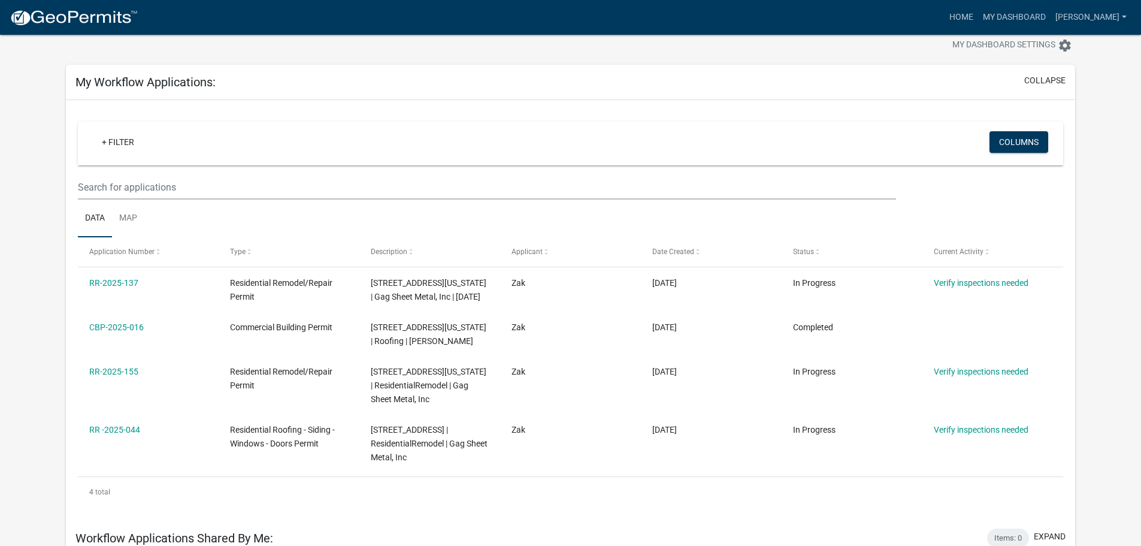
scroll to position [60, 0]
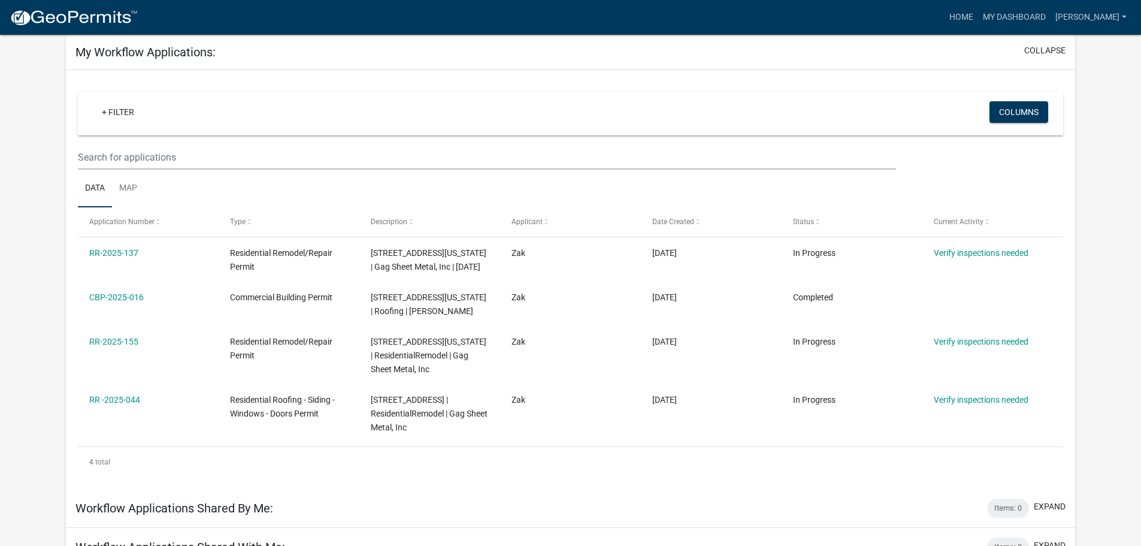
click at [55, 391] on app-user-applications "more_horiz Home My Dashboard Zak Walters Account Logout My Dashboard Settings s…" at bounding box center [570, 310] width 1141 height 670
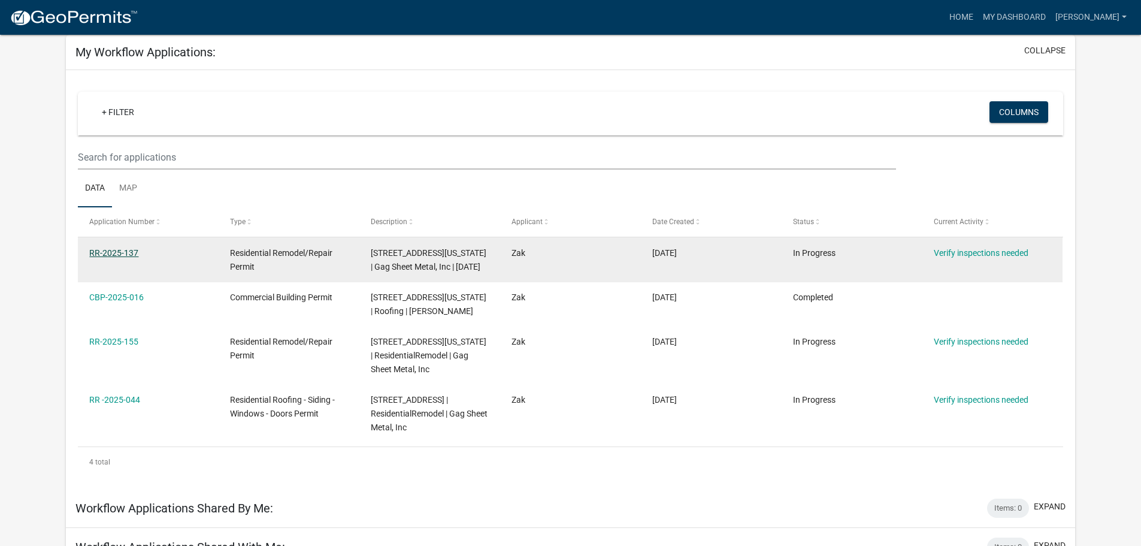
click at [123, 254] on link "RR-2025-137" at bounding box center [113, 253] width 49 height 10
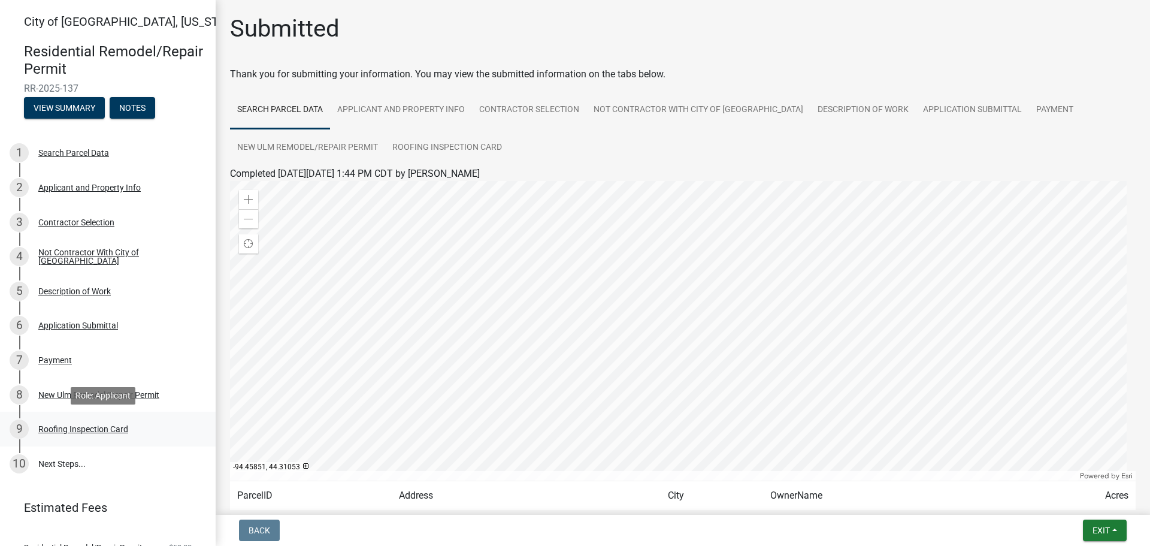
click at [99, 427] on div "Roofing Inspection Card" at bounding box center [83, 429] width 90 height 8
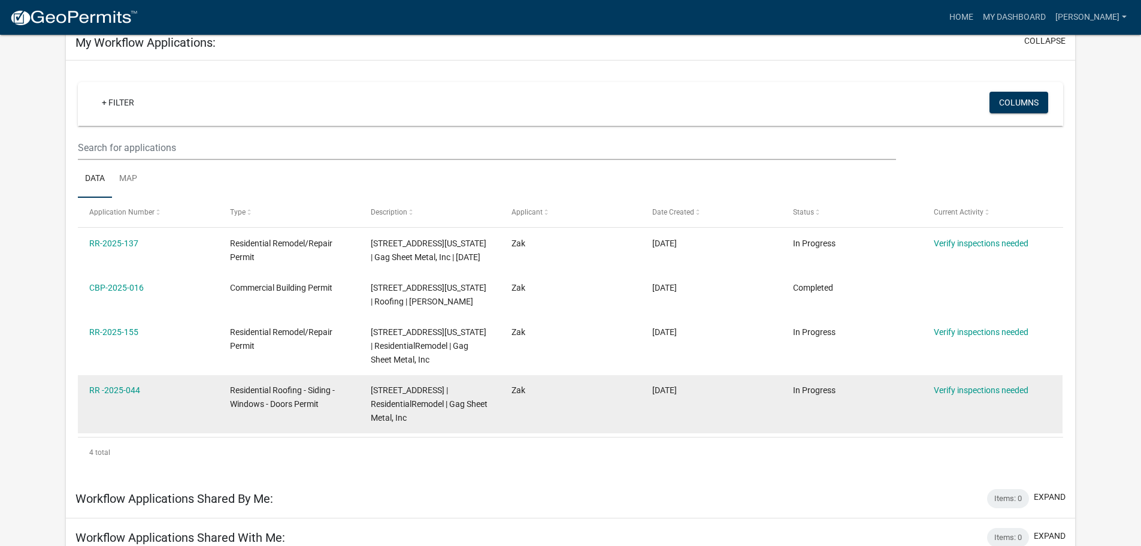
scroll to position [39, 0]
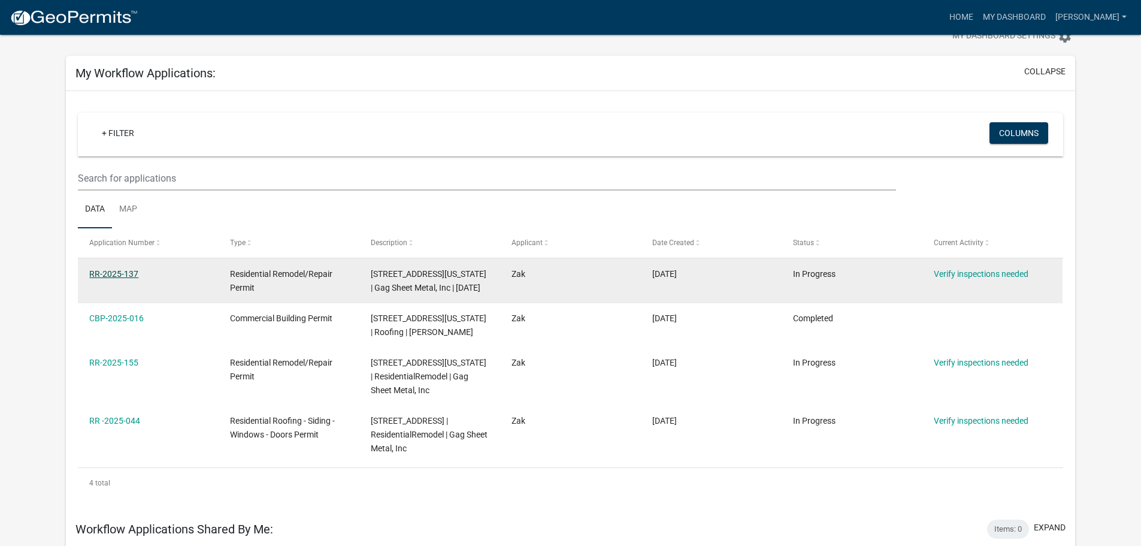
click at [111, 274] on link "RR-2025-137" at bounding box center [113, 274] width 49 height 10
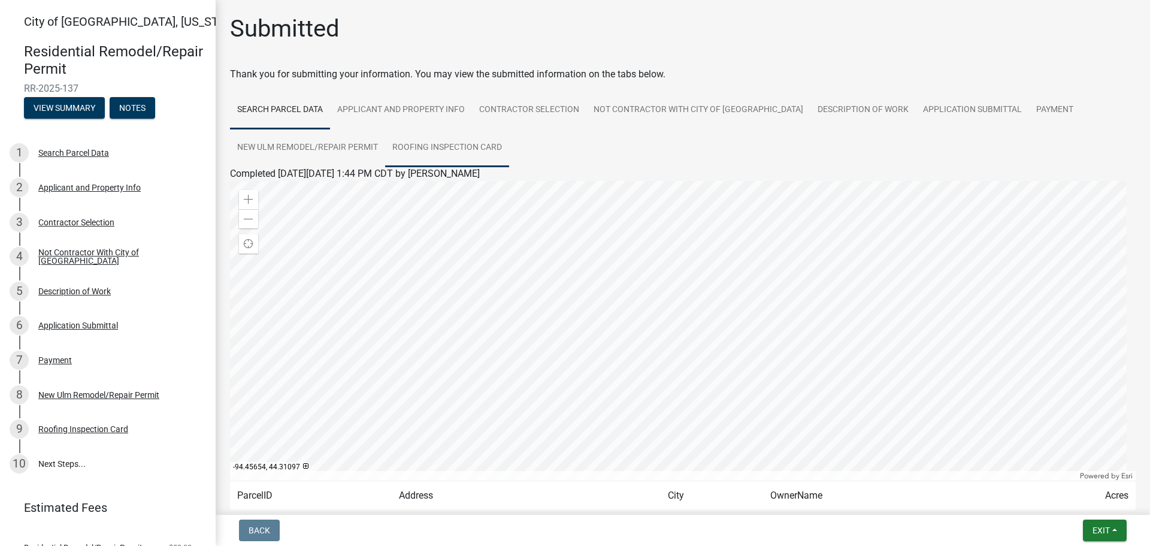
click at [451, 151] on link "Roofing Inspection Card" at bounding box center [447, 148] width 124 height 38
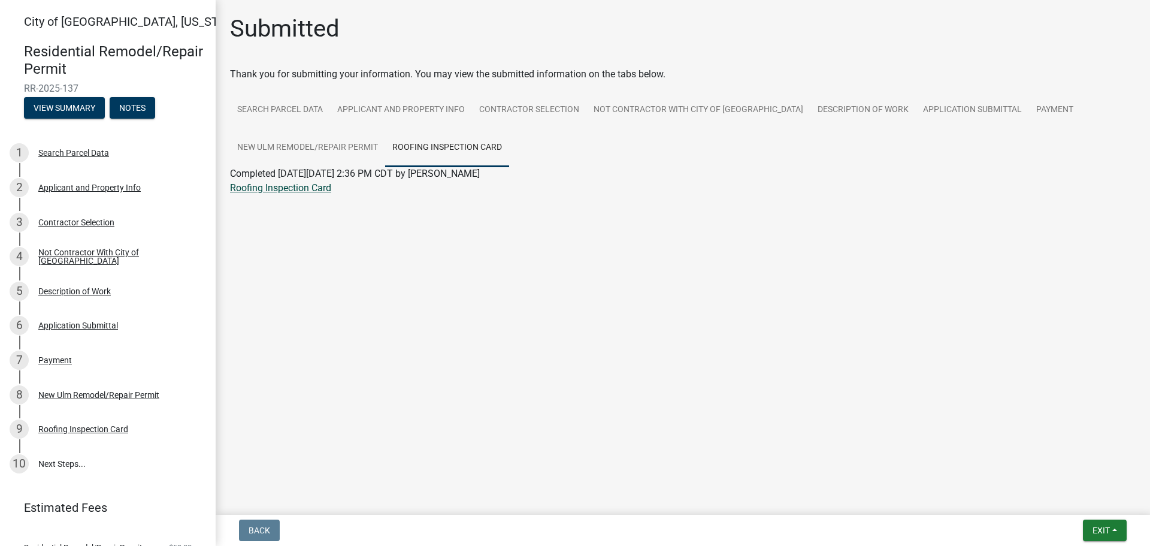
click at [302, 190] on link "Roofing Inspection Card" at bounding box center [280, 187] width 101 height 11
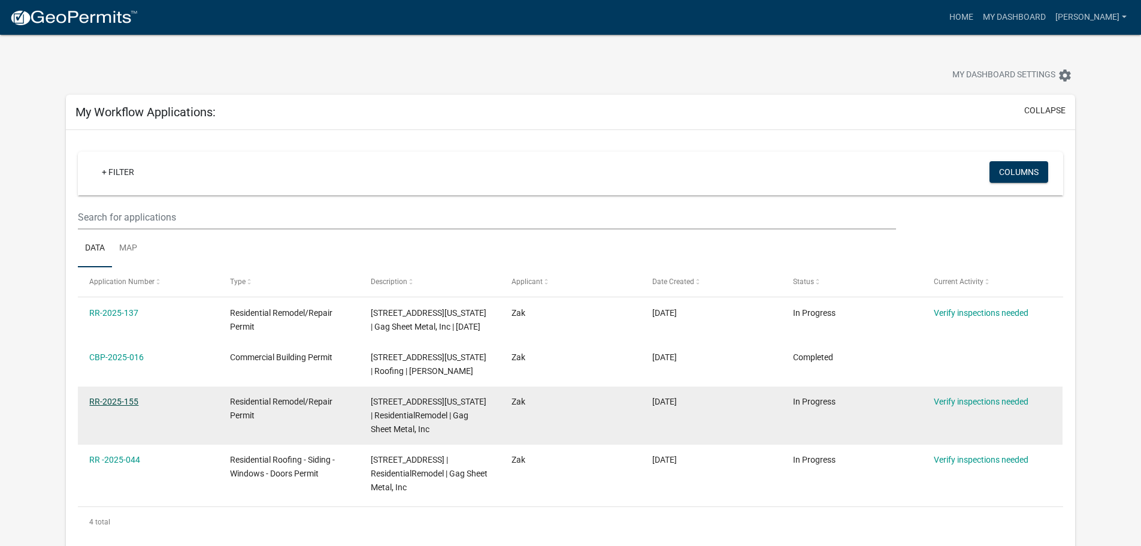
click at [116, 397] on link "RR-2025-155" at bounding box center [113, 402] width 49 height 10
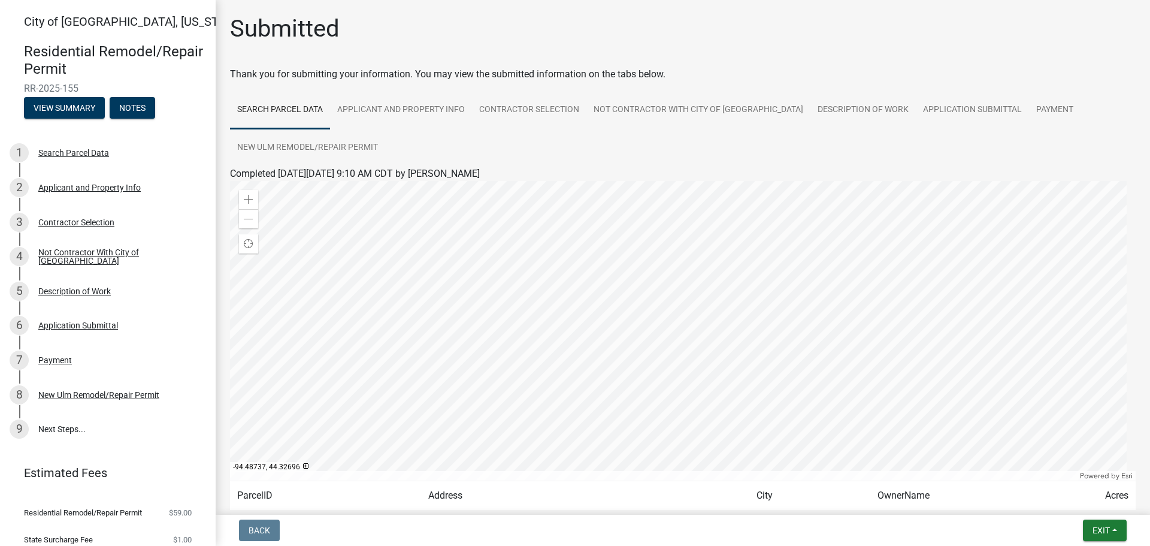
click at [545, 146] on ul "Search Parcel Data Applicant and Property Info Contractor Selection Not Contrac…" at bounding box center [683, 128] width 906 height 75
click at [350, 142] on link "New Ulm Remodel/Repair Permit" at bounding box center [307, 148] width 155 height 38
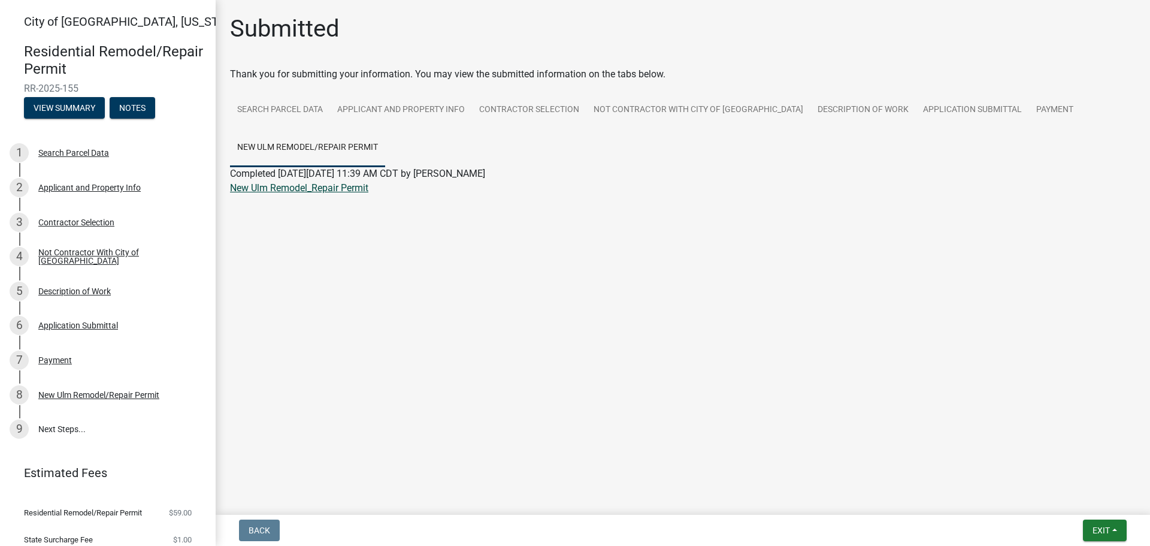
click at [302, 190] on link "New Ulm Remodel_Repair Permit" at bounding box center [299, 187] width 138 height 11
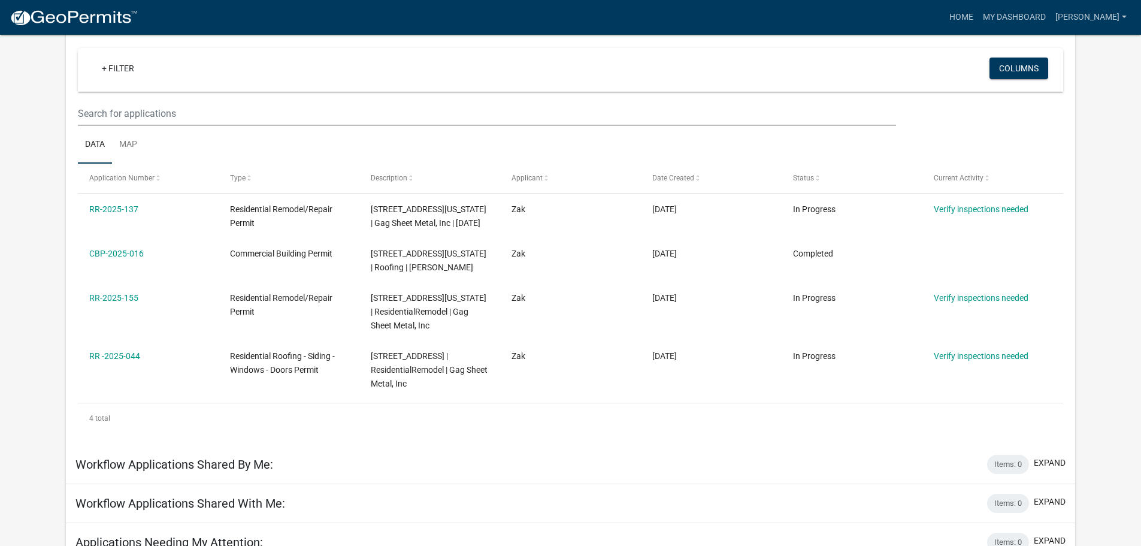
scroll to position [120, 0]
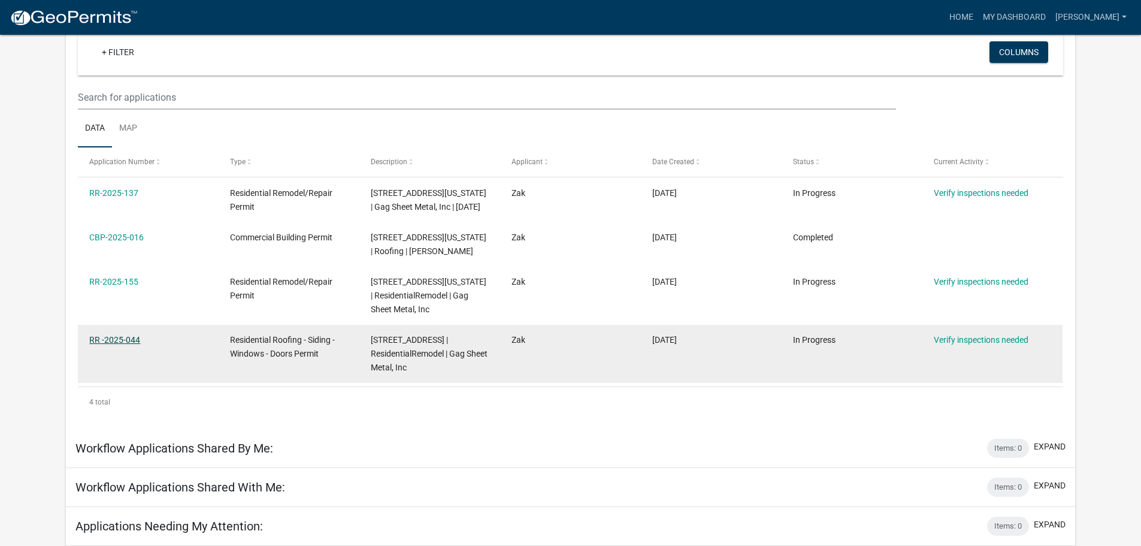
click at [119, 338] on link "RR -2025-044" at bounding box center [114, 340] width 51 height 10
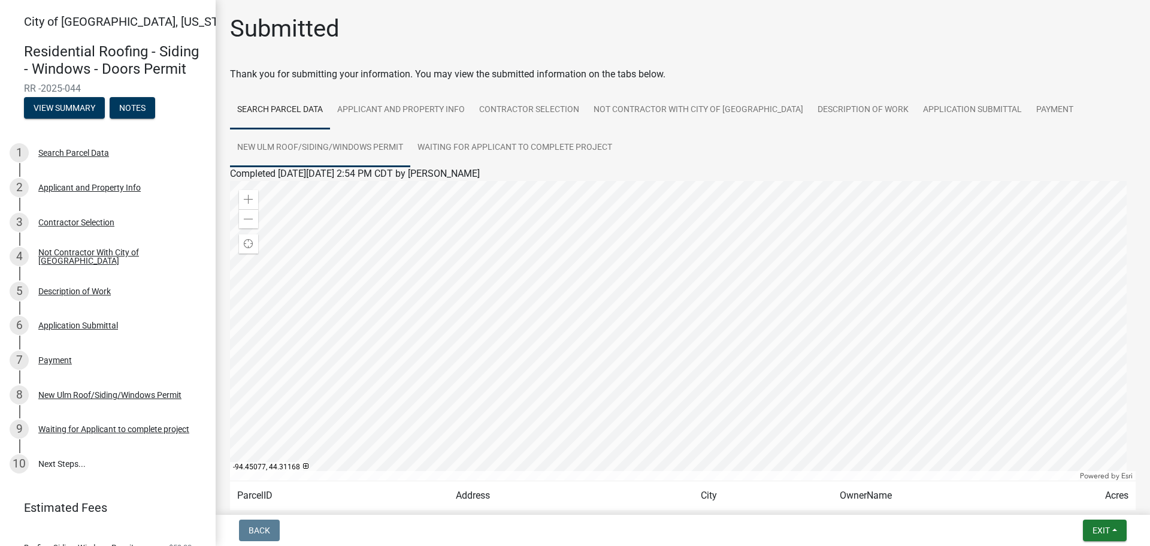
click at [337, 149] on link "New Ulm Roof/Siding/Windows Permit" at bounding box center [320, 148] width 180 height 38
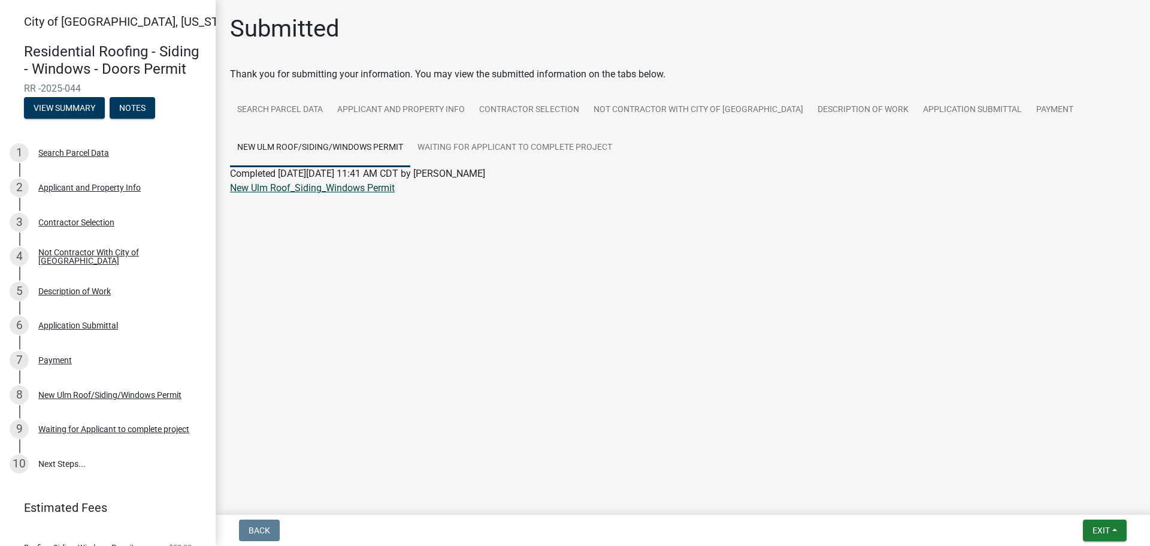
click at [344, 186] on link "New Ulm Roof_Siding_Windows Permit" at bounding box center [312, 187] width 165 height 11
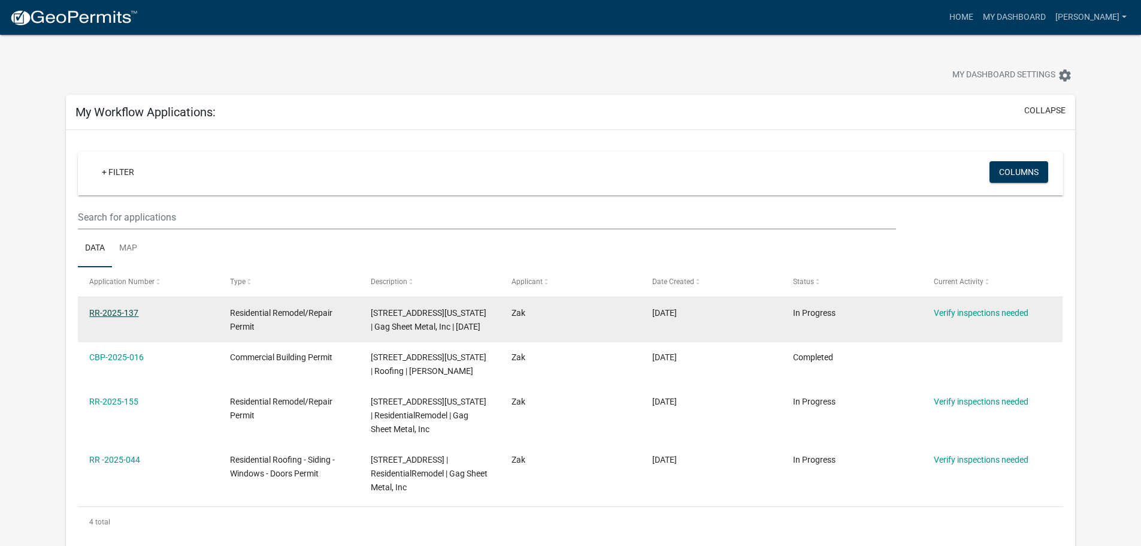
click at [122, 311] on link "RR-2025-137" at bounding box center [113, 313] width 49 height 10
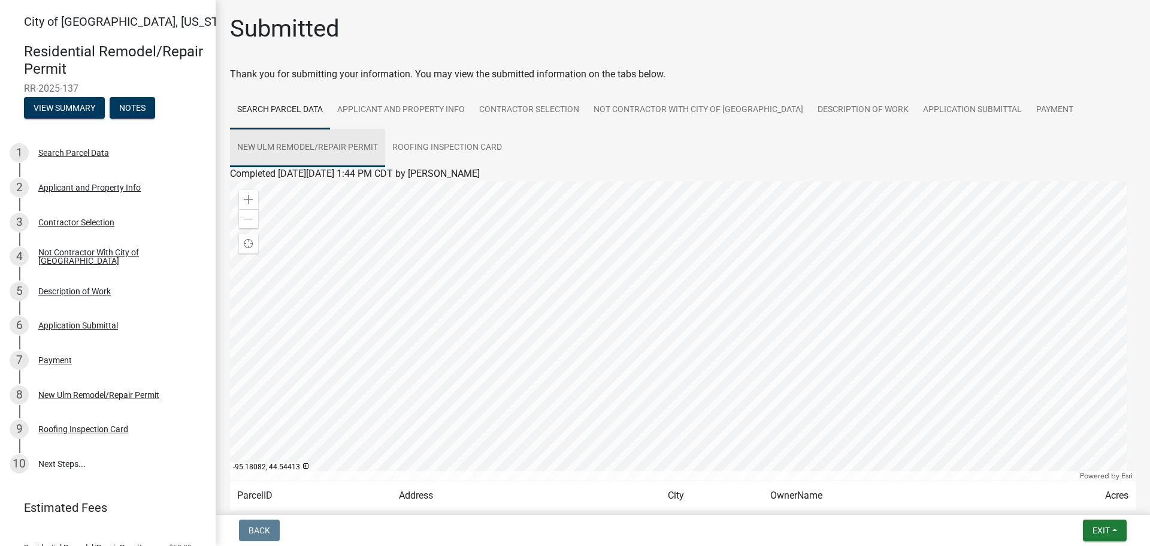
click at [347, 143] on link "New Ulm Remodel/Repair Permit" at bounding box center [307, 148] width 155 height 38
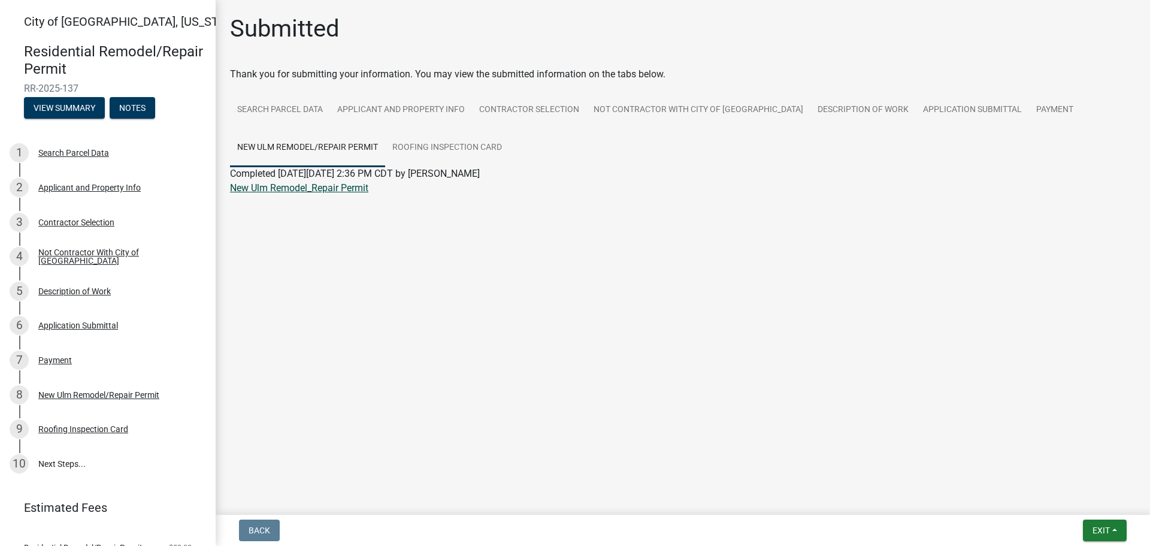
click at [328, 187] on link "New Ulm Remodel_Repair Permit" at bounding box center [299, 187] width 138 height 11
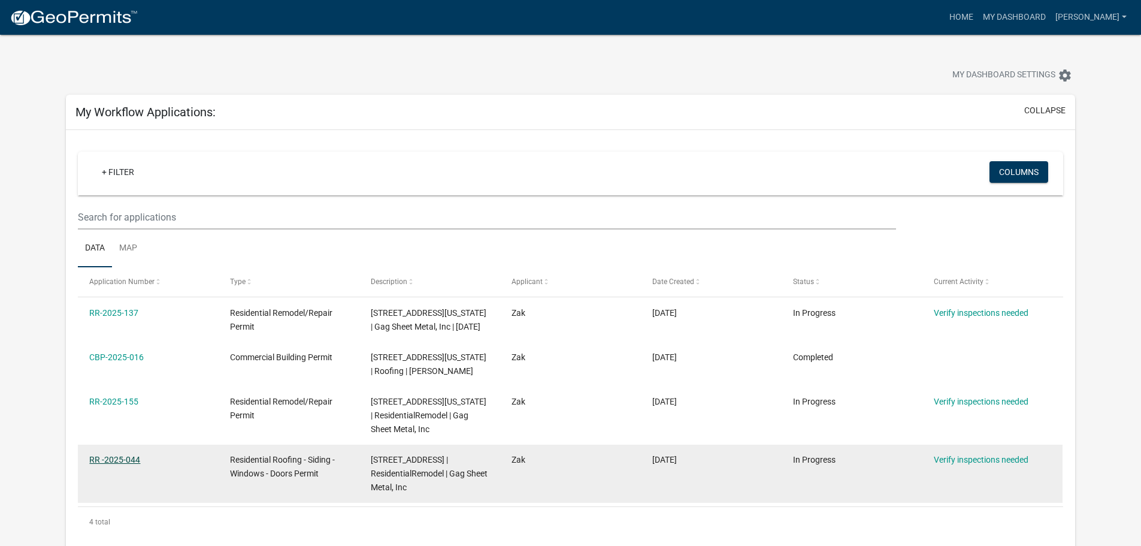
click at [129, 456] on link "RR -2025-044" at bounding box center [114, 460] width 51 height 10
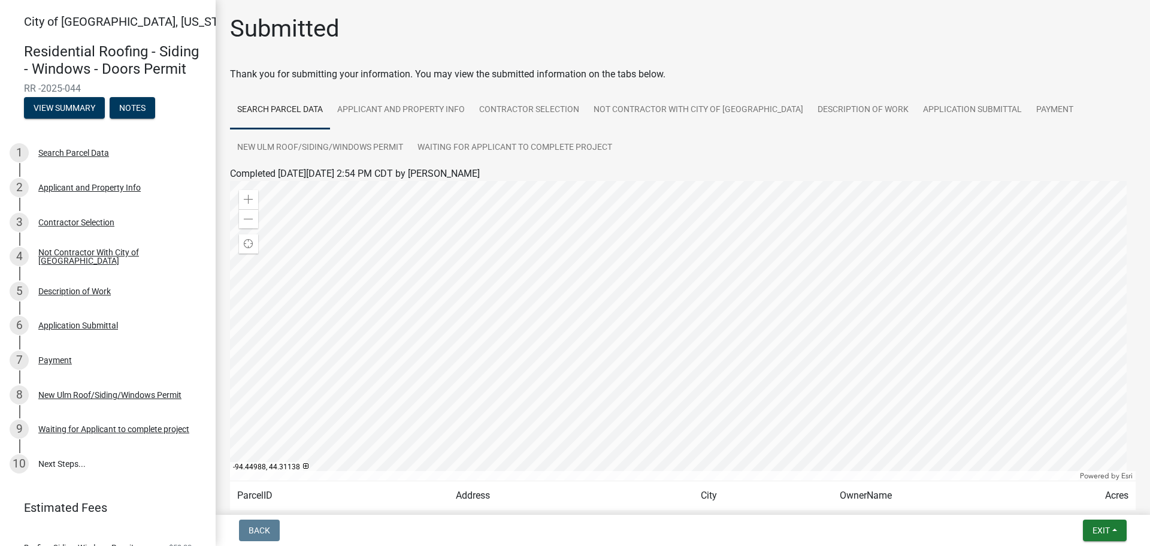
scroll to position [100, 0]
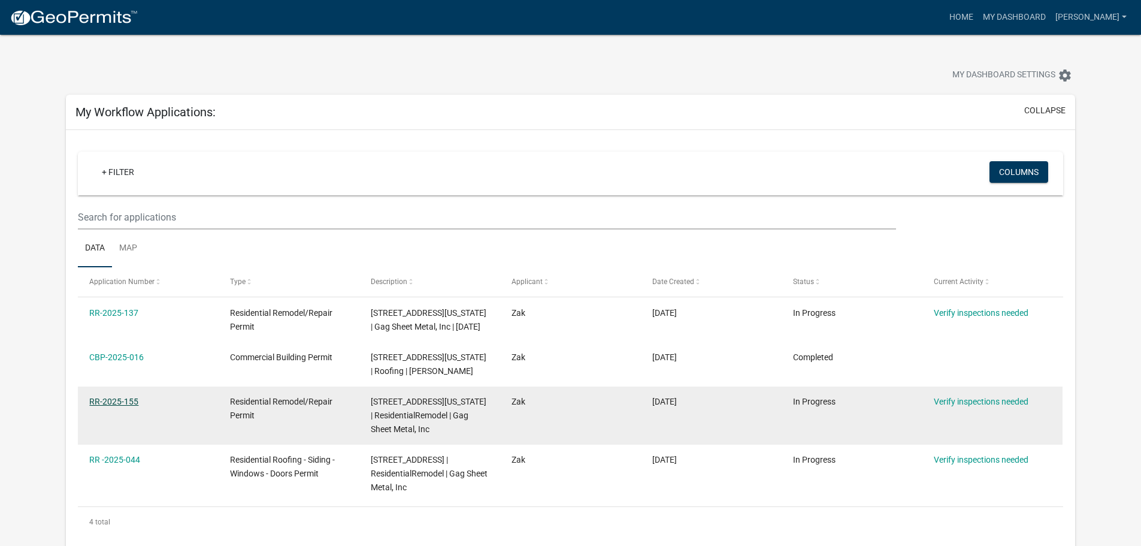
click at [105, 400] on link "RR-2025-155" at bounding box center [113, 402] width 49 height 10
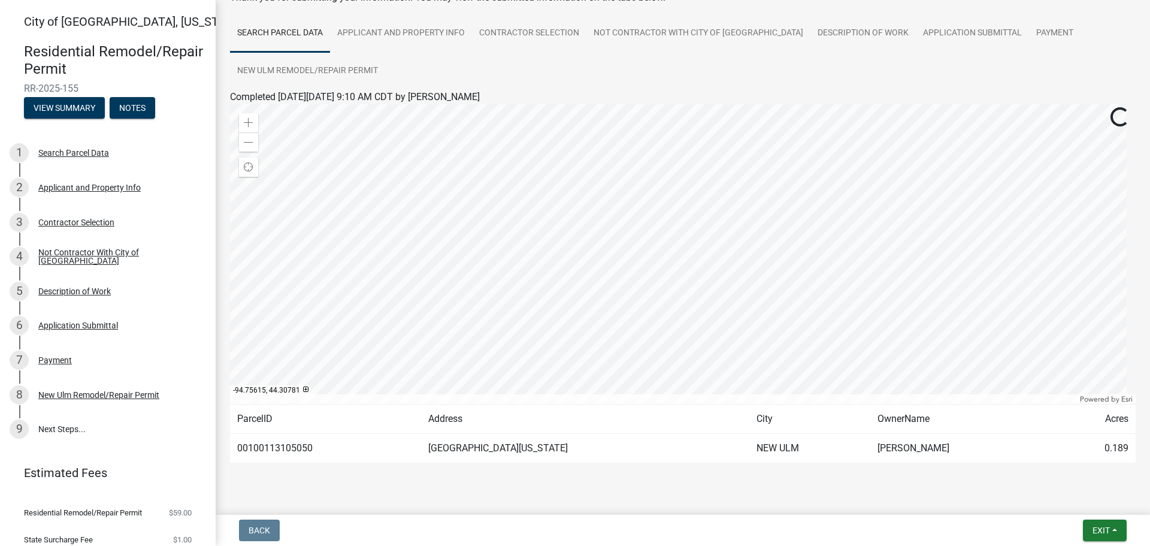
scroll to position [100, 0]
